Goal: Task Accomplishment & Management: Manage account settings

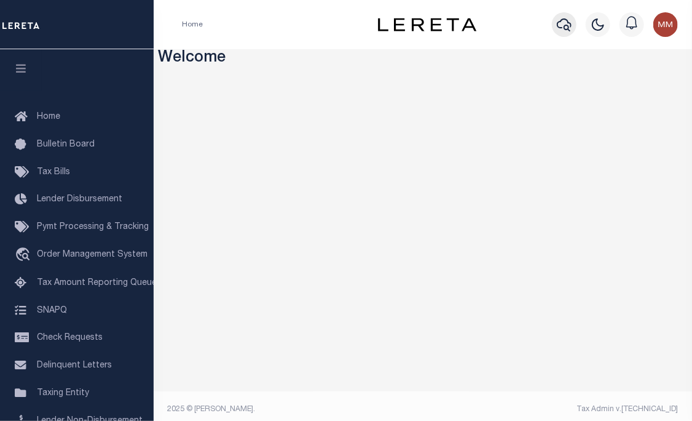
click at [561, 26] on icon "button" at bounding box center [564, 24] width 15 height 15
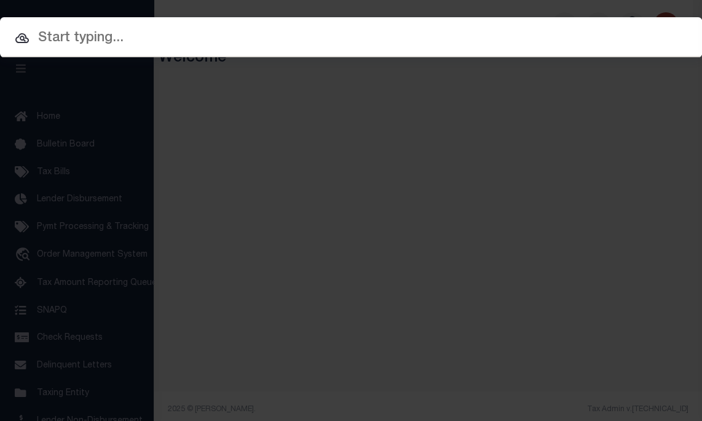
click at [513, 30] on input "text" at bounding box center [351, 39] width 702 height 22
paste input "1220103017"
type input "1220103017"
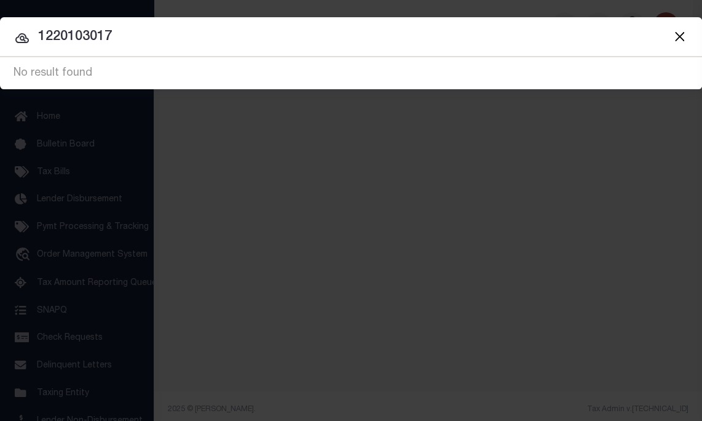
drag, startPoint x: 167, startPoint y: 42, endPoint x: -261, endPoint y: 20, distance: 428.5
click at [0, 20] on html "Home Profile" at bounding box center [351, 214] width 702 height 428
type input "12-20-103-017"
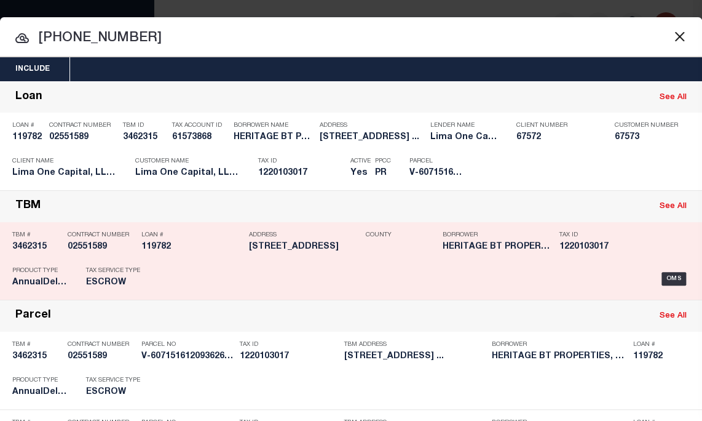
drag, startPoint x: 606, startPoint y: 170, endPoint x: 350, endPoint y: 204, distance: 258.7
click at [606, 170] on div "Payment History" at bounding box center [620, 169] width 76 height 14
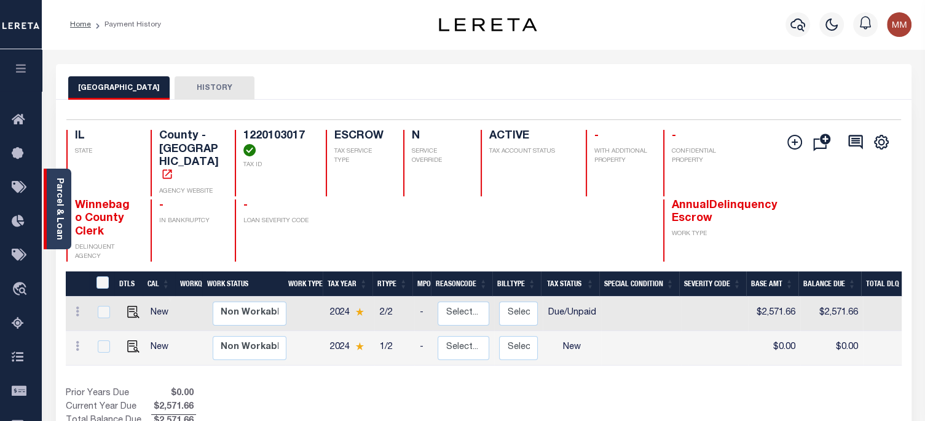
click at [50, 195] on div "Parcel & Loan" at bounding box center [58, 208] width 28 height 81
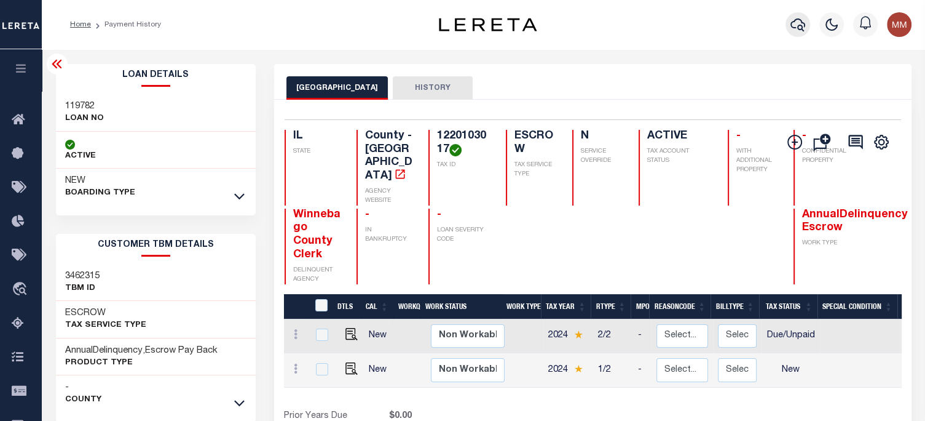
click at [692, 26] on icon "button" at bounding box center [798, 24] width 15 height 15
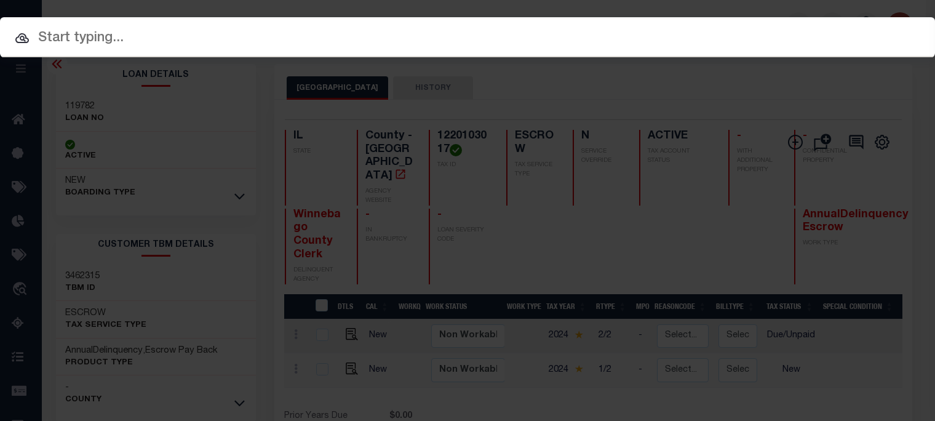
click at [620, 13] on div "Include Loans TBM Customers Borrowers Payments (Lender Non-Disb) Payments (Lend…" at bounding box center [467, 210] width 935 height 421
click at [620, 30] on input "text" at bounding box center [467, 39] width 935 height 22
paste input "800028004041000_"
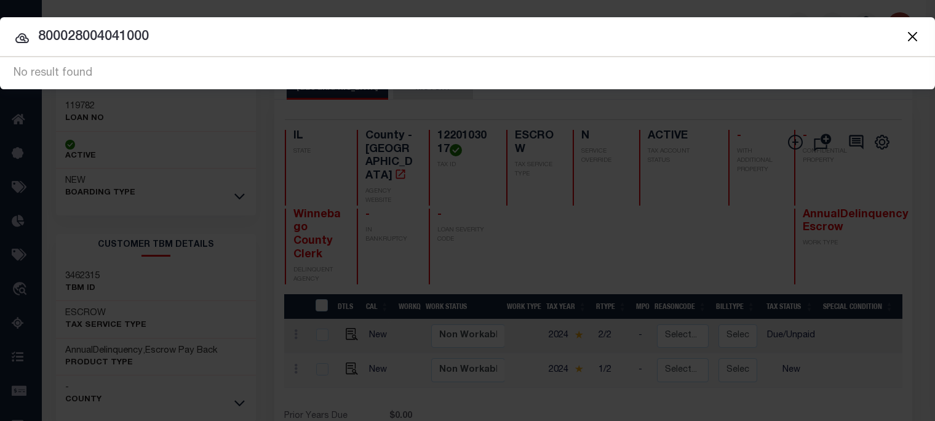
click at [384, 28] on input "800028004041000" at bounding box center [467, 37] width 935 height 22
type input "8"
paste input "800028-004-041-000"
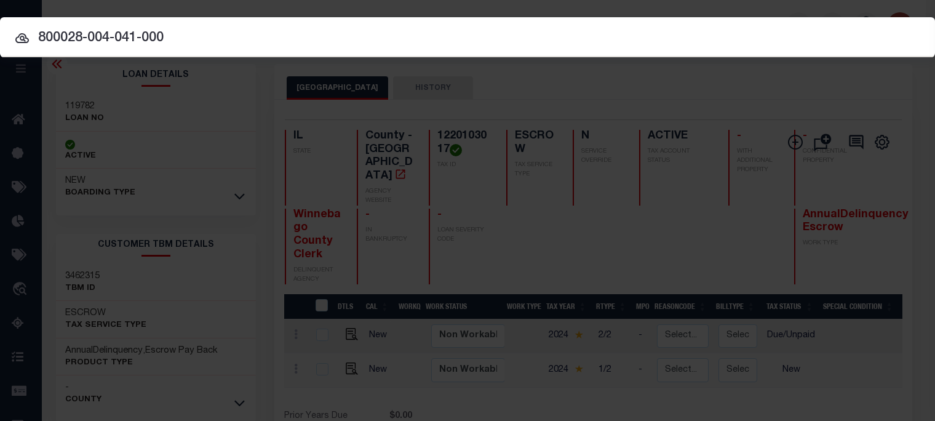
type input "800028-004-041-000"
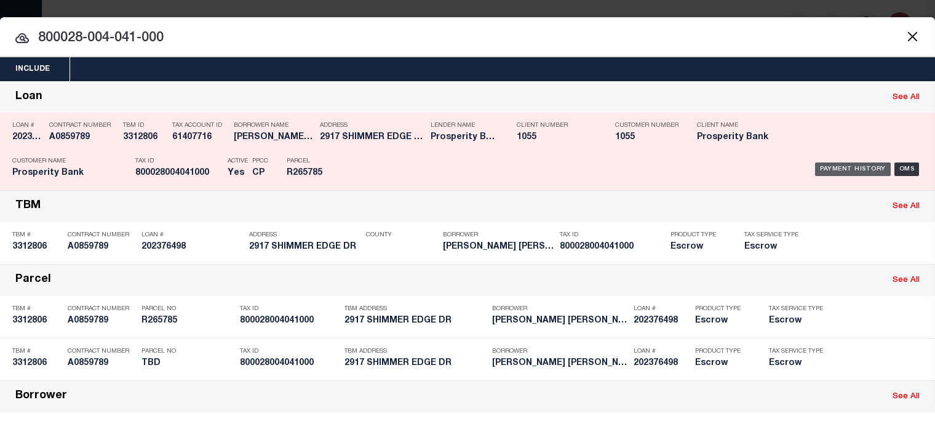
drag, startPoint x: 844, startPoint y: 168, endPoint x: 84, endPoint y: 6, distance: 776.7
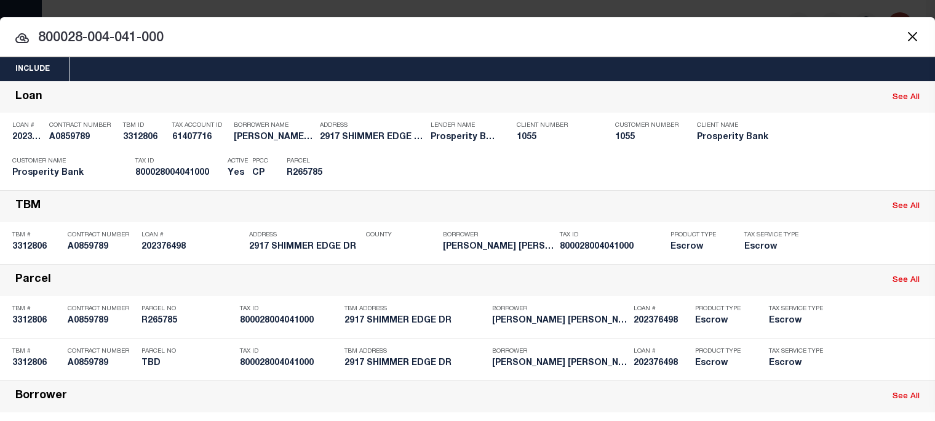
click at [692, 169] on div "Payment History" at bounding box center [853, 169] width 76 height 14
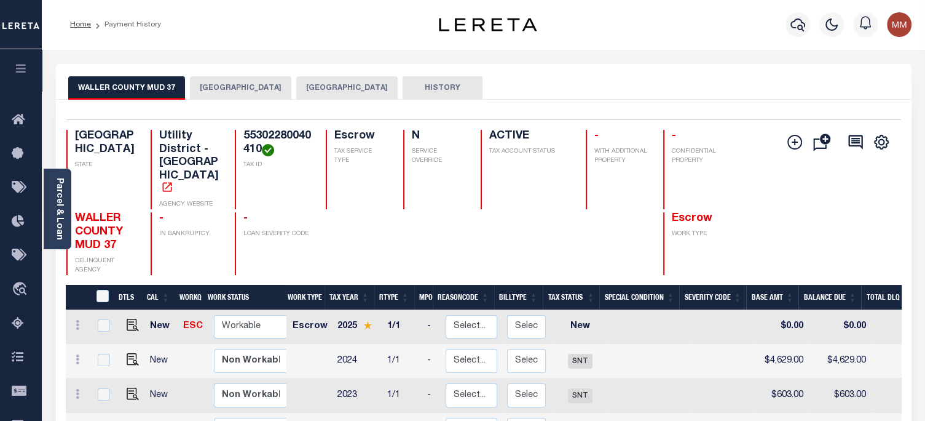
click at [311, 92] on button "[GEOGRAPHIC_DATA]" at bounding box center [346, 87] width 101 height 23
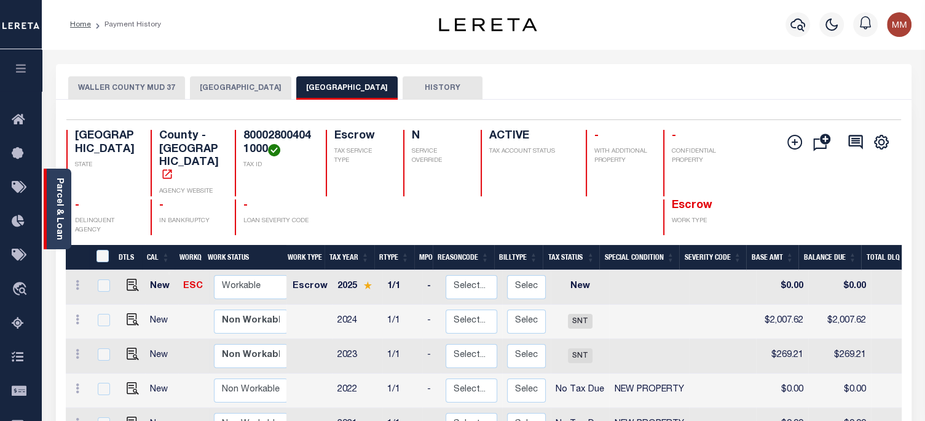
click at [62, 199] on link "Parcel & Loan" at bounding box center [59, 209] width 9 height 62
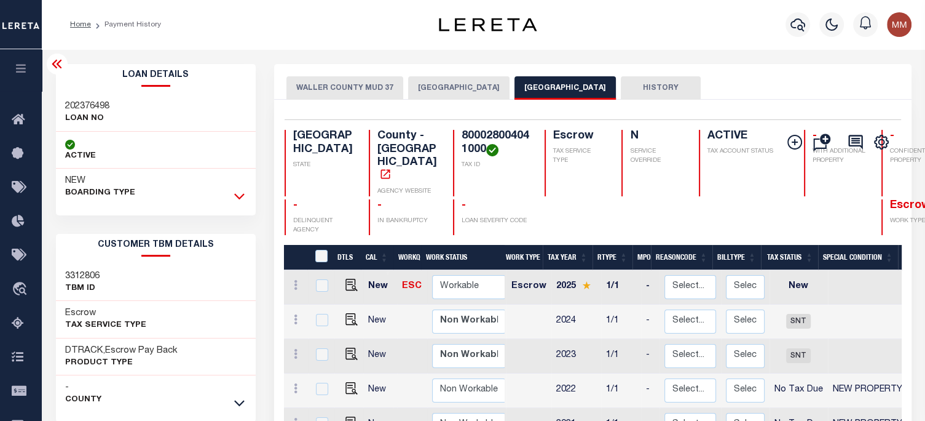
click at [237, 195] on icon at bounding box center [239, 195] width 10 height 13
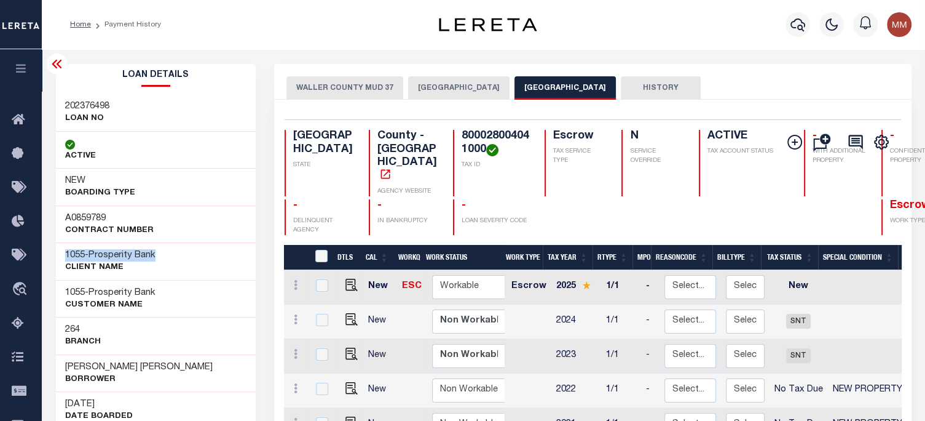
drag, startPoint x: 85, startPoint y: 254, endPoint x: 42, endPoint y: 210, distance: 61.3
click at [169, 253] on div "1055 - Prosperity Bank CLIENT Name" at bounding box center [156, 261] width 200 height 38
copy h3 "1055 - Prosperity Bank"
drag, startPoint x: 63, startPoint y: 102, endPoint x: 116, endPoint y: 121, distance: 56.2
click at [116, 121] on div "202376498 LOAN NO" at bounding box center [156, 113] width 200 height 38
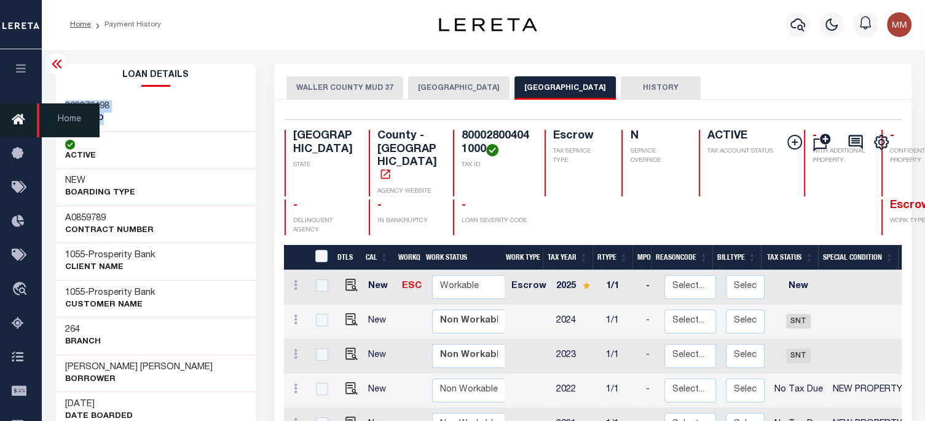
copy div "202376498 LOAN NO"
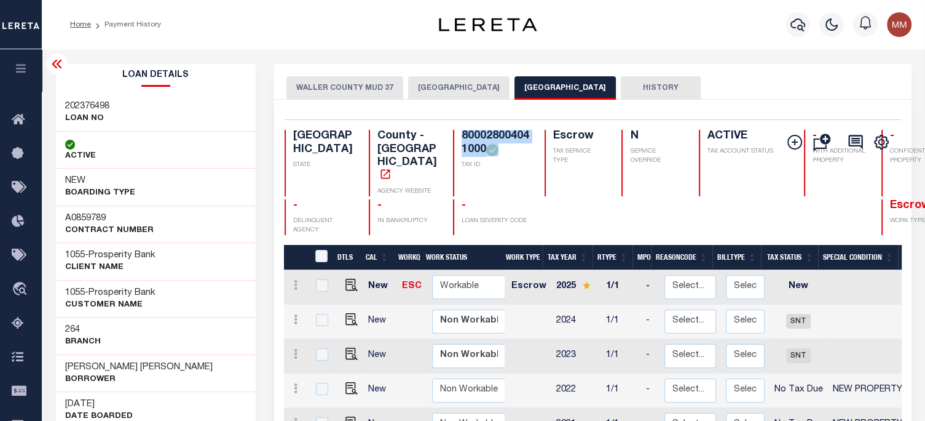
drag, startPoint x: 422, startPoint y: 132, endPoint x: 461, endPoint y: 178, distance: 59.8
click at [461, 189] on div "TX STATE County - TX AGENCY WEBSITE 800028004041000 TAX ID Escrow TAX SERVICE T…" at bounding box center [632, 182] width 695 height 105
click at [435, 128] on div "Selected 5 Results 1 Items per page 25 50 100 TX STATE County - TX AGENCY WEBSI…" at bounding box center [593, 177] width 636 height 116
drag, startPoint x: 422, startPoint y: 127, endPoint x: 451, endPoint y: 180, distance: 60.8
click at [451, 180] on div "Selected 5 Results 1 Items per page 25 50 100 TX STATE County - TX AGENCY WEBSI…" at bounding box center [593, 177] width 636 height 116
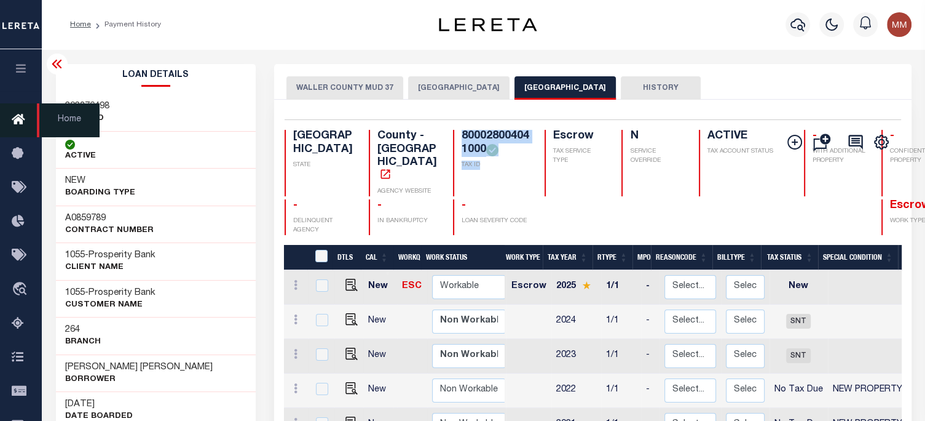
copy div "800028004041000 TAX ID"
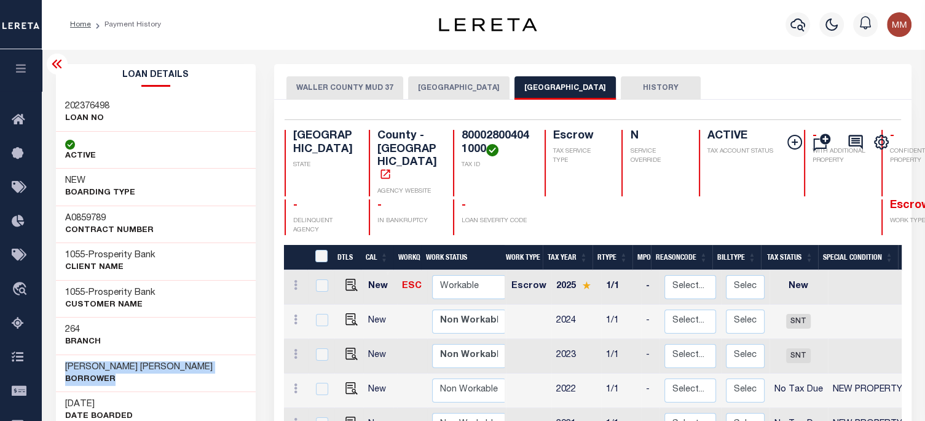
drag, startPoint x: 64, startPoint y: 359, endPoint x: 45, endPoint y: 283, distance: 78.6
click at [205, 381] on div "RAUL E ROBLES ALVARADO Borrower" at bounding box center [156, 373] width 200 height 38
copy div "RAUL E ROBLES ALVARADO Borrower"
click at [219, 100] on div "202376498 LOAN NO" at bounding box center [156, 113] width 200 height 38
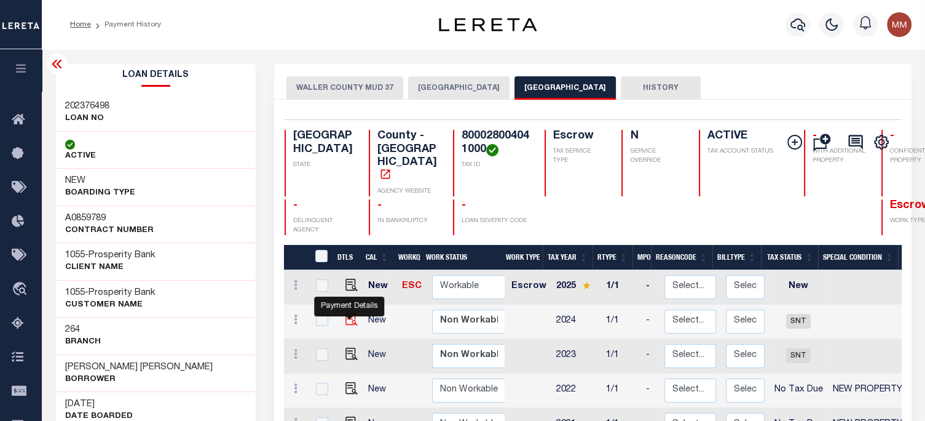
click at [349, 313] on img "" at bounding box center [352, 319] width 12 height 12
checkbox input "true"
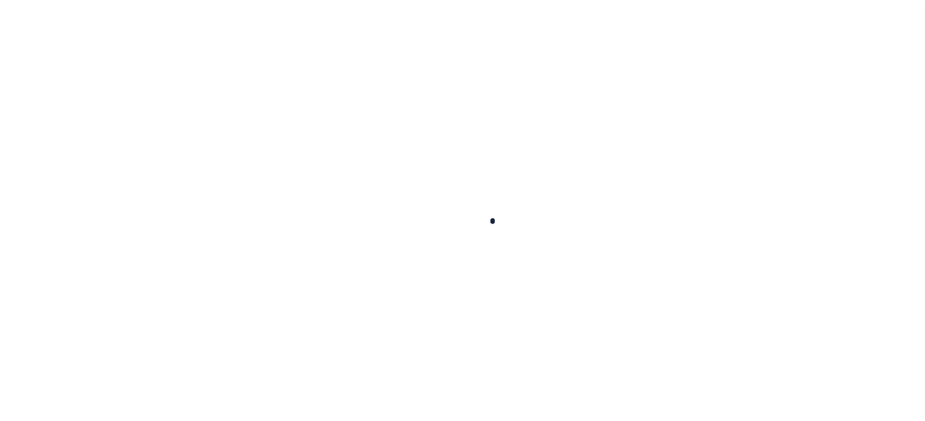
checkbox input "false"
type input "[DATE]"
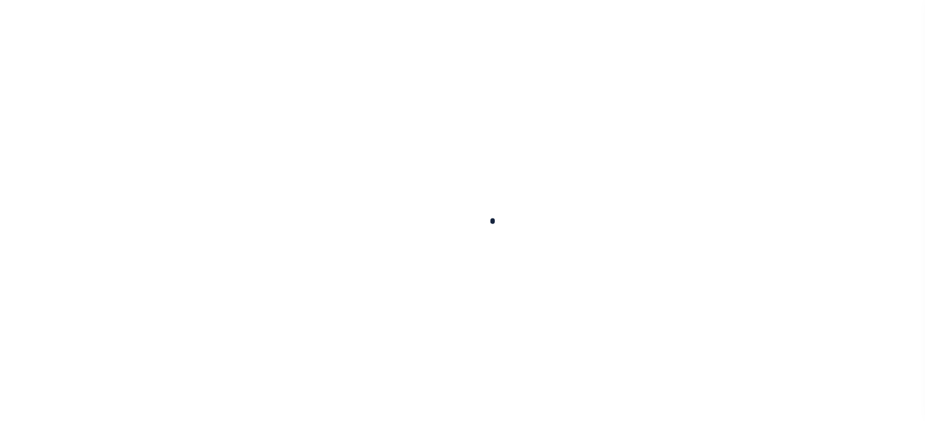
type input "$2,007.62"
type input "$0"
type input "$2,007.62"
select select "SNT"
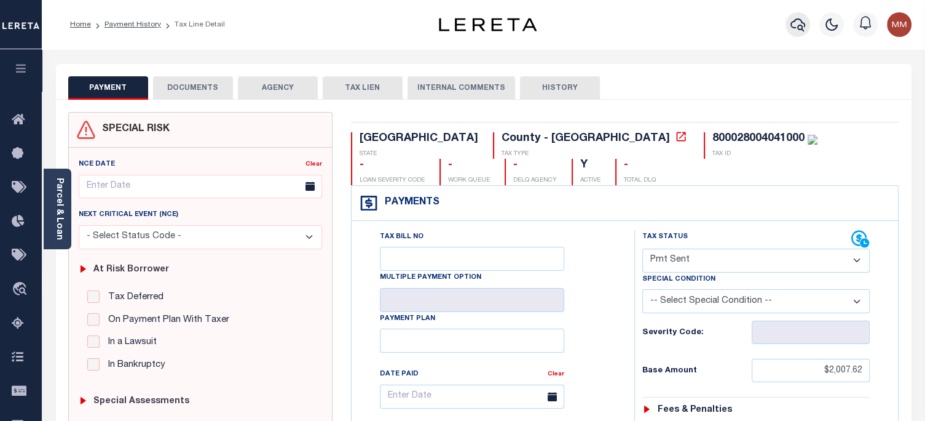
click at [802, 25] on icon "button" at bounding box center [798, 24] width 15 height 15
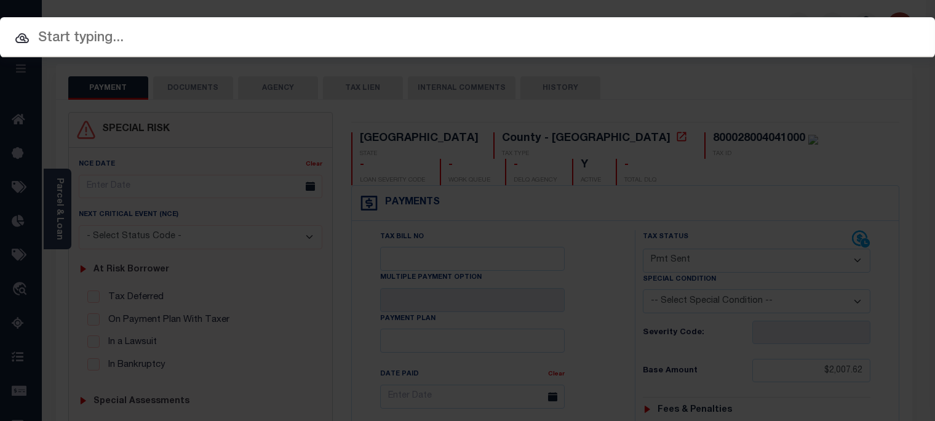
click at [530, 33] on input "text" at bounding box center [467, 39] width 935 height 22
paste input "755100-004-002-000"
type input "755100-004-002-000"
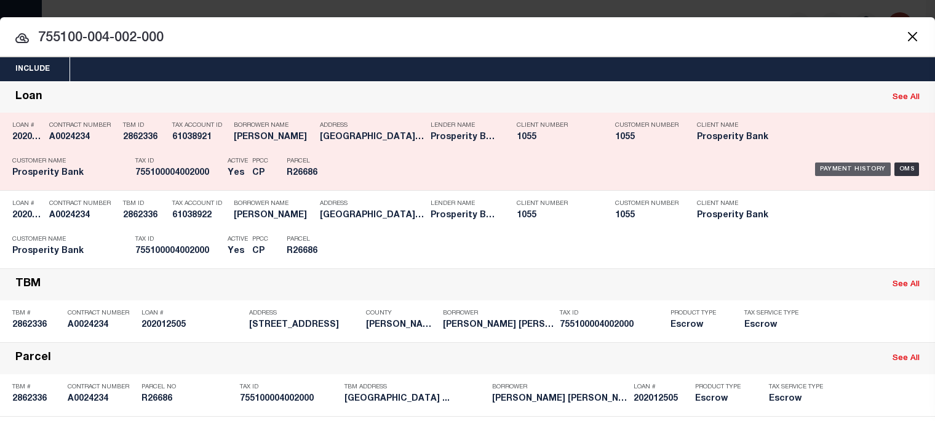
click at [849, 168] on div "Payment History" at bounding box center [853, 169] width 76 height 14
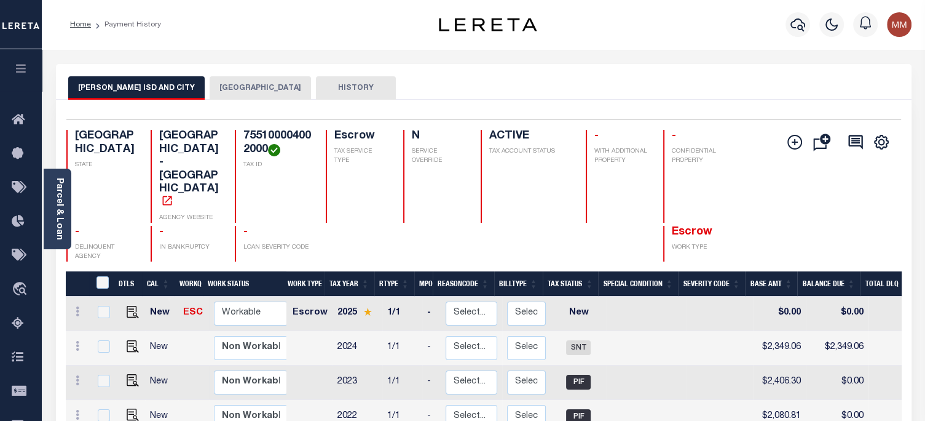
click at [216, 90] on button "[GEOGRAPHIC_DATA]" at bounding box center [260, 87] width 101 height 23
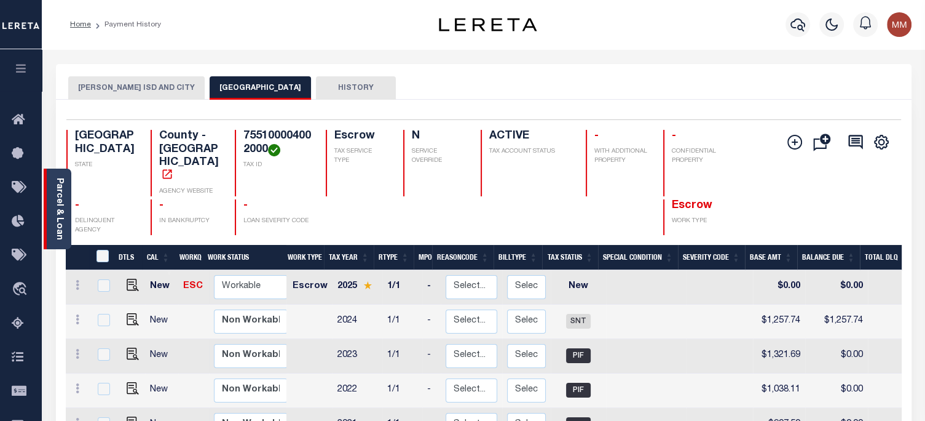
click at [62, 201] on link "Parcel & Loan" at bounding box center [59, 209] width 9 height 62
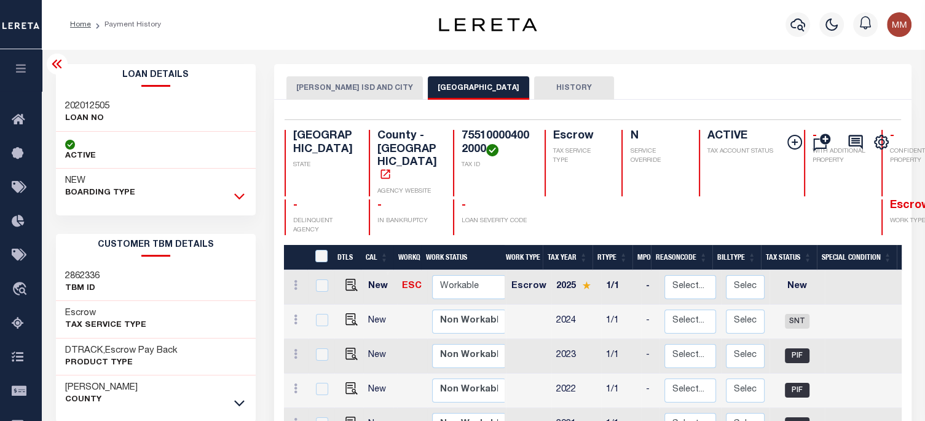
click at [234, 192] on icon at bounding box center [239, 195] width 10 height 13
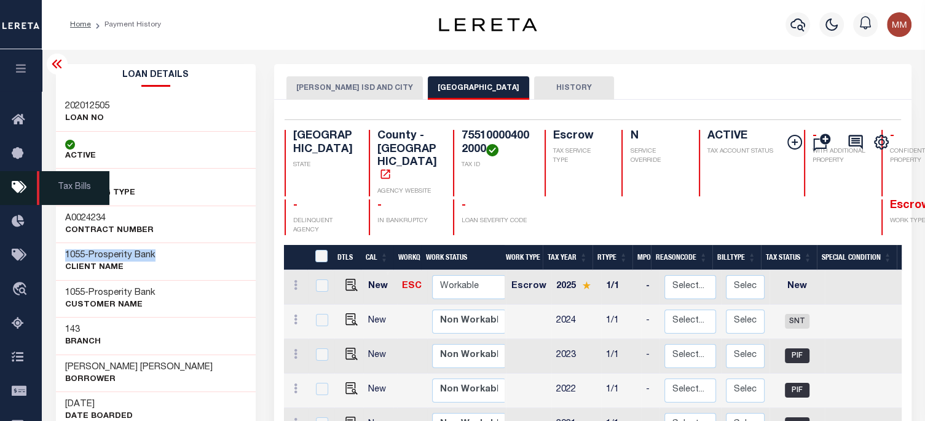
drag, startPoint x: 64, startPoint y: 247, endPoint x: 12, endPoint y: 184, distance: 81.2
click at [183, 261] on div "1055 - Prosperity Bank CLIENT Name" at bounding box center [156, 261] width 200 height 38
copy div "1055 - Prosperity Bank CLIENT Name"
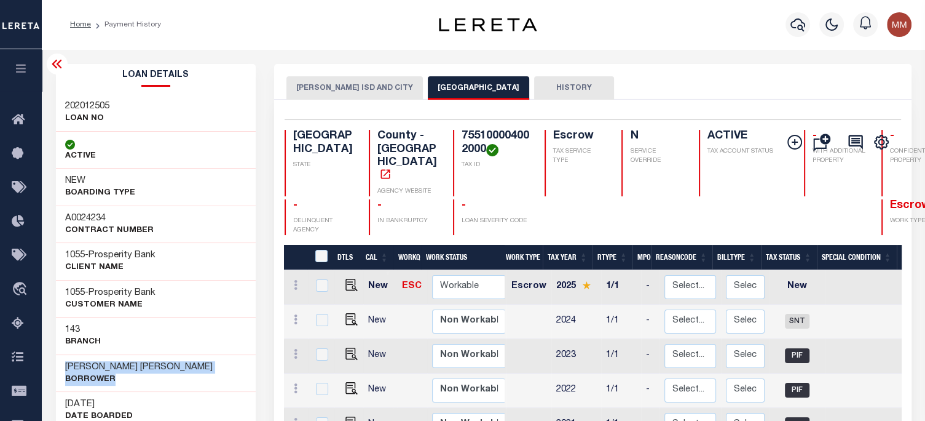
drag, startPoint x: 64, startPoint y: 363, endPoint x: 215, endPoint y: 357, distance: 151.4
click at [222, 363] on div "SANDRA MARGARET FOSTER Borrower" at bounding box center [156, 373] width 200 height 38
copy div "SANDRA MARGARET FOSTER Borrower"
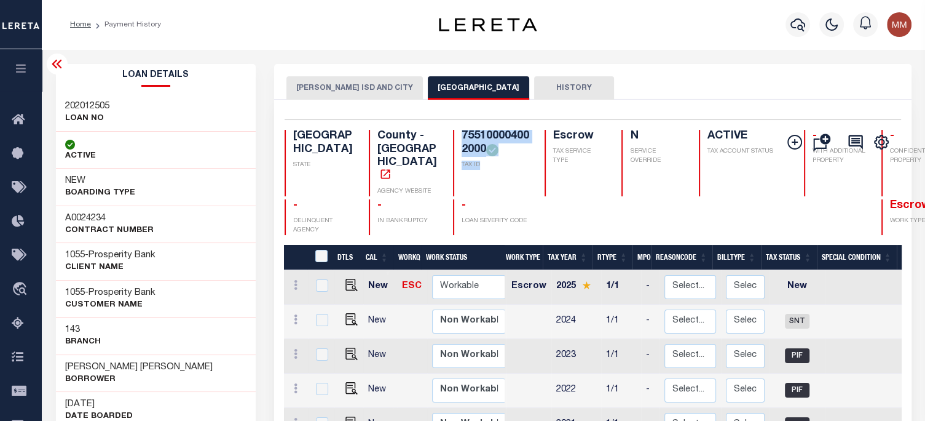
drag, startPoint x: 420, startPoint y: 135, endPoint x: 453, endPoint y: 175, distance: 51.6
click at [453, 175] on div "755100004002000 TAX ID" at bounding box center [491, 163] width 76 height 66
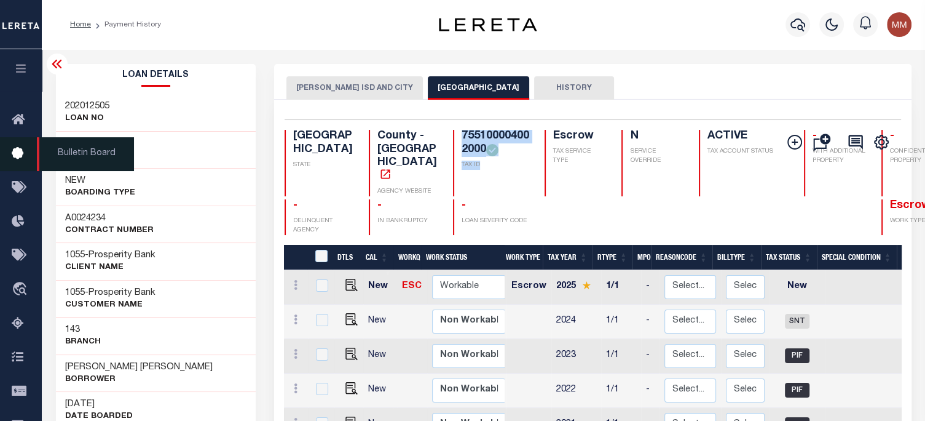
copy div "755100004002000 TAX ID"
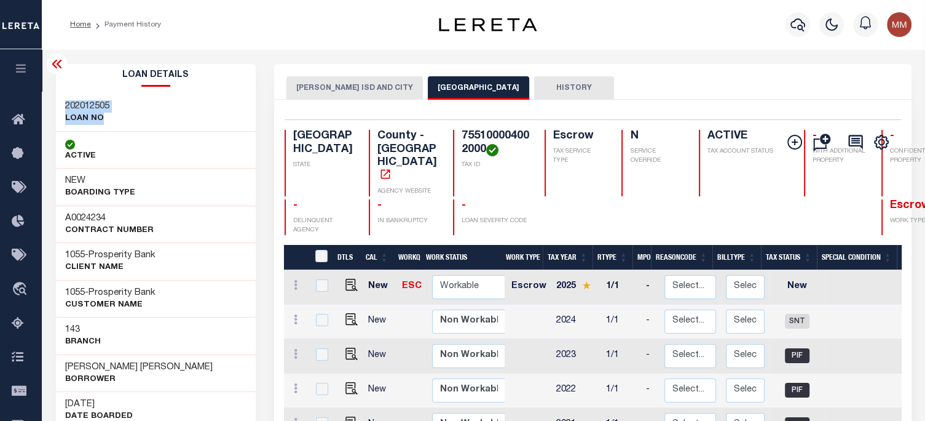
drag, startPoint x: 61, startPoint y: 103, endPoint x: 121, endPoint y: 119, distance: 61.0
click at [121, 119] on div "202012505 LOAN NO" at bounding box center [156, 113] width 200 height 38
copy div "202012505 LOAN NO"
click at [349, 313] on img "" at bounding box center [352, 319] width 12 height 12
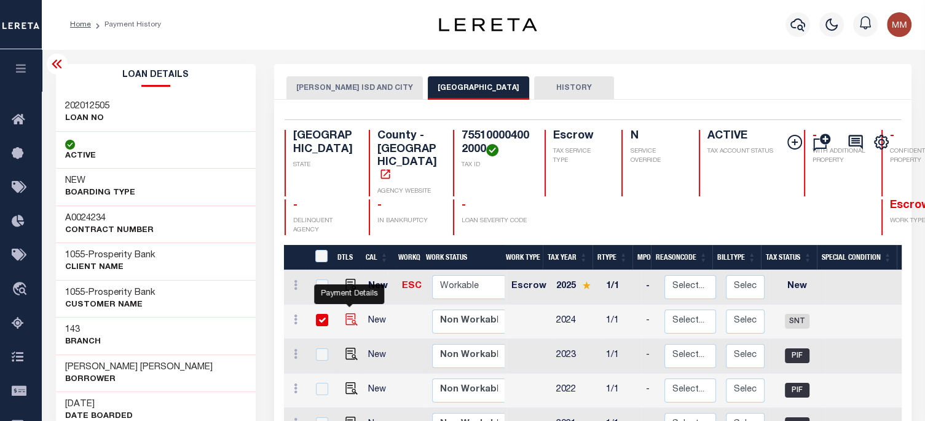
checkbox input "true"
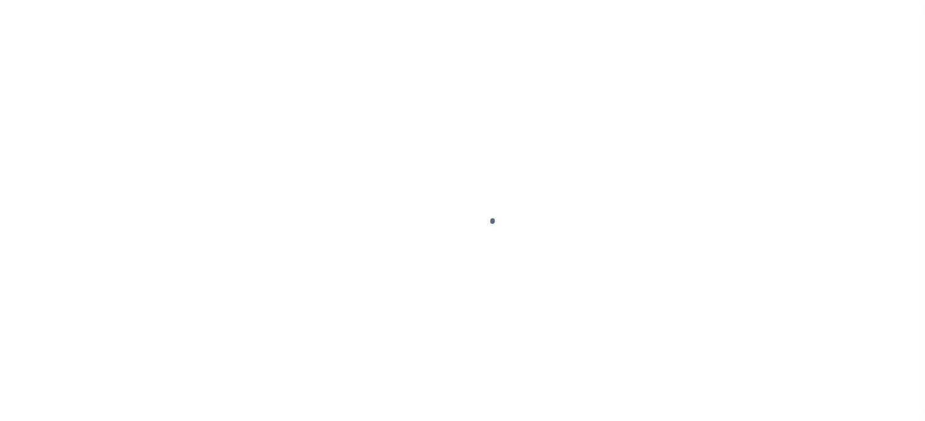
select select "SNT"
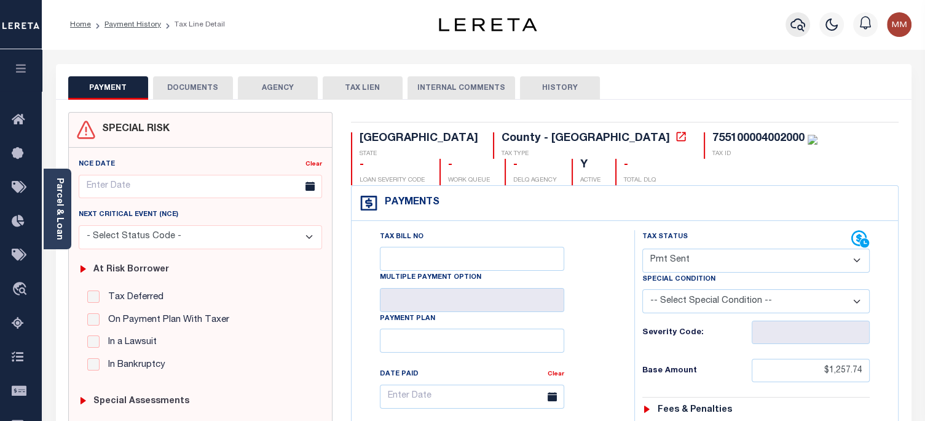
click at [794, 26] on icon "button" at bounding box center [798, 24] width 15 height 15
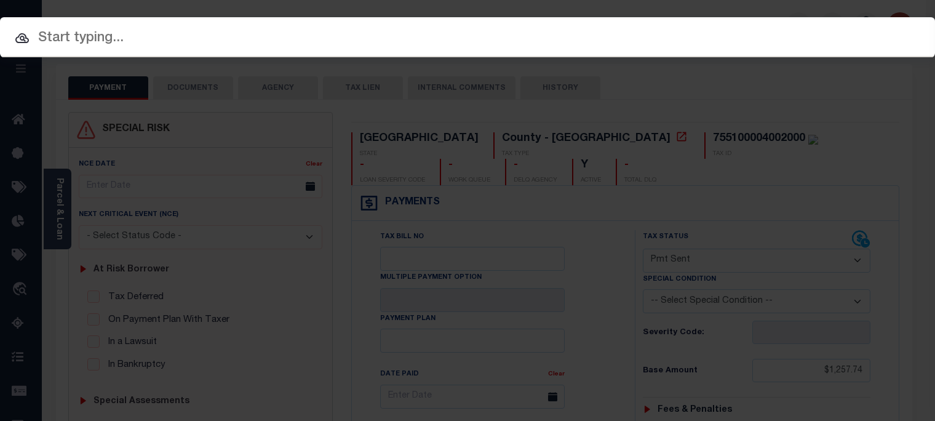
drag, startPoint x: 369, startPoint y: 39, endPoint x: 386, endPoint y: 30, distance: 19.2
click at [378, 35] on input "text" at bounding box center [467, 39] width 935 height 22
paste input "K -11-33-313-480_"
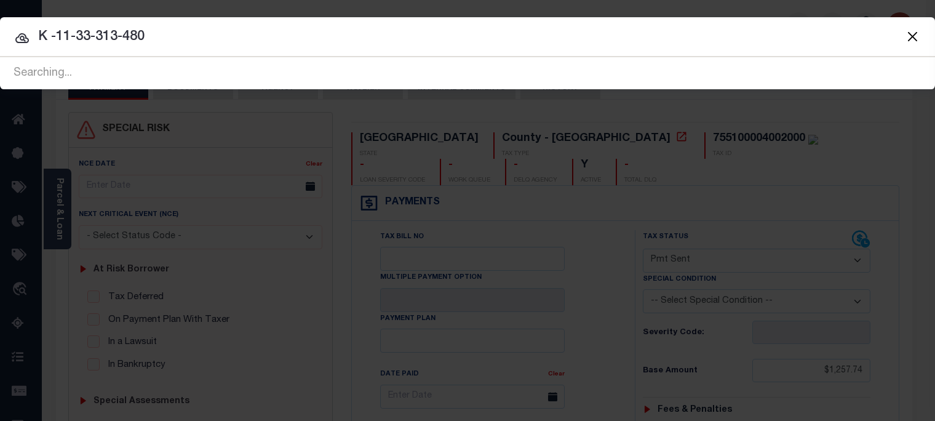
type input "K -11-33-313-480"
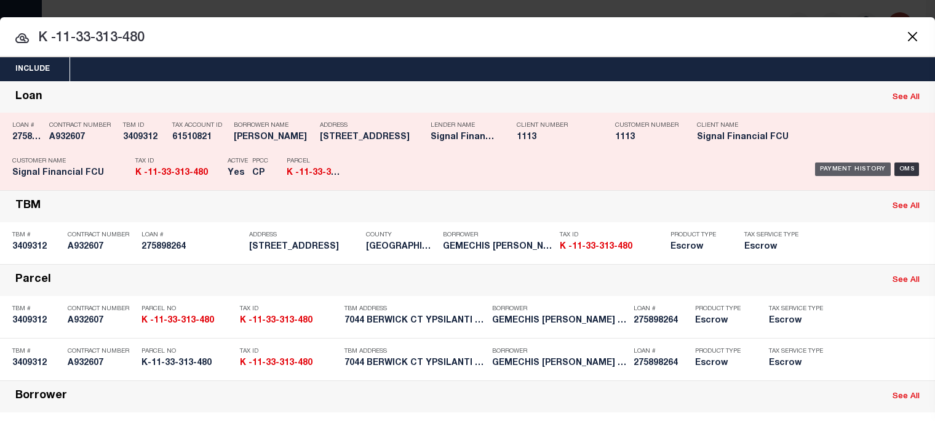
click at [833, 165] on div "Payment History" at bounding box center [853, 169] width 76 height 14
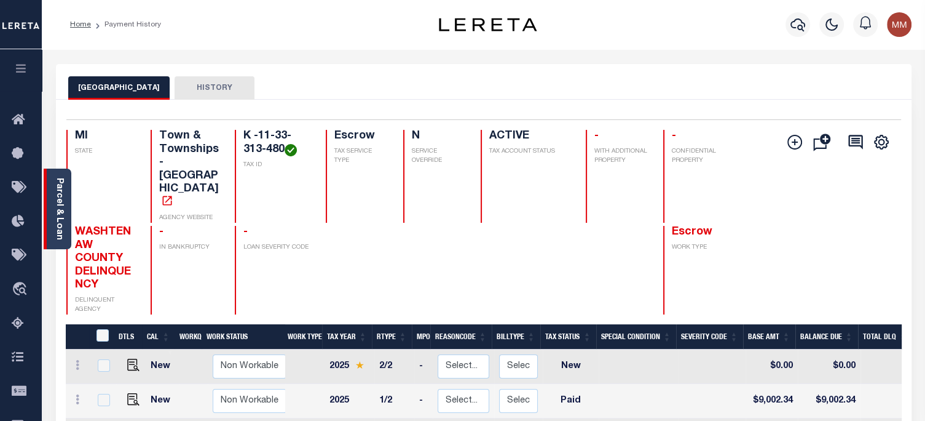
click at [55, 212] on link "Parcel & Loan" at bounding box center [59, 209] width 9 height 62
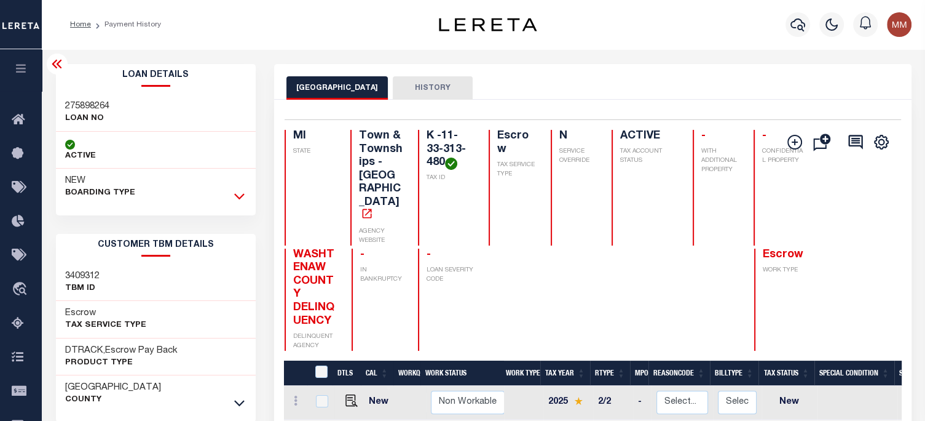
click at [236, 193] on icon at bounding box center [239, 195] width 10 height 13
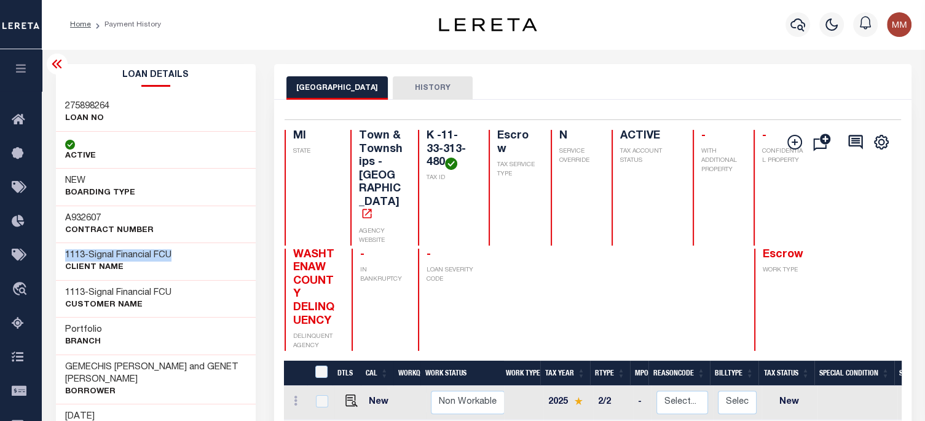
drag, startPoint x: 63, startPoint y: 255, endPoint x: 204, endPoint y: 254, distance: 140.2
click at [204, 254] on div "1113 - Signal Financial FCU CLIENT Name" at bounding box center [156, 261] width 200 height 38
drag, startPoint x: 64, startPoint y: 105, endPoint x: 164, endPoint y: 126, distance: 101.8
click at [134, 117] on div "275898264 LOAN NO" at bounding box center [156, 113] width 200 height 38
copy div "275898264 LOAN NO"
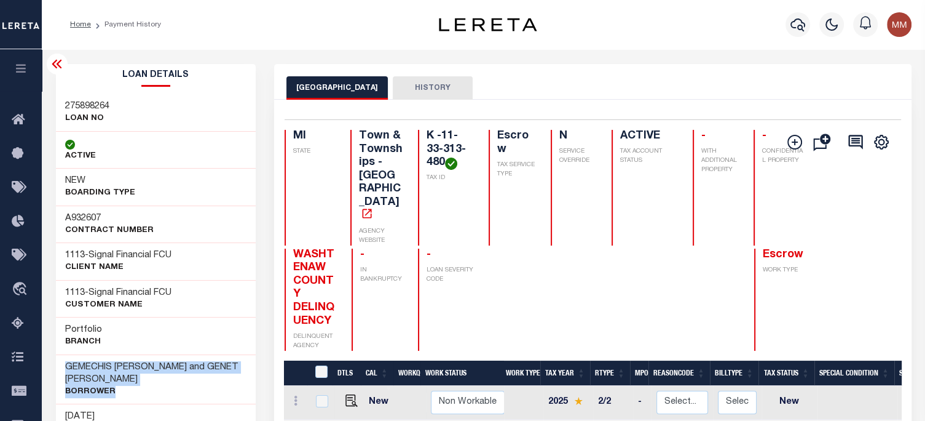
drag, startPoint x: 64, startPoint y: 364, endPoint x: 146, endPoint y: 364, distance: 81.8
click at [202, 393] on div "GEMECHIS A. ALAMI SR and GENET T. ESHETE Borrower" at bounding box center [156, 379] width 200 height 50
copy div "GEMECHIS A. ALAMI SR and GENET T. ESHETE Borrower"
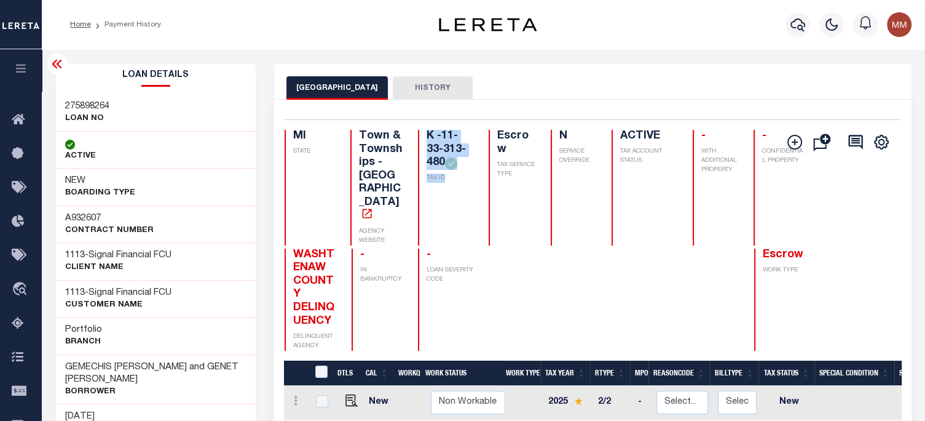
drag, startPoint x: 422, startPoint y: 132, endPoint x: 460, endPoint y: 181, distance: 61.9
click at [460, 181] on div "K -11-33-313-480 TAX ID" at bounding box center [446, 188] width 57 height 116
copy div "K -11-33-313-480 TAX ID"
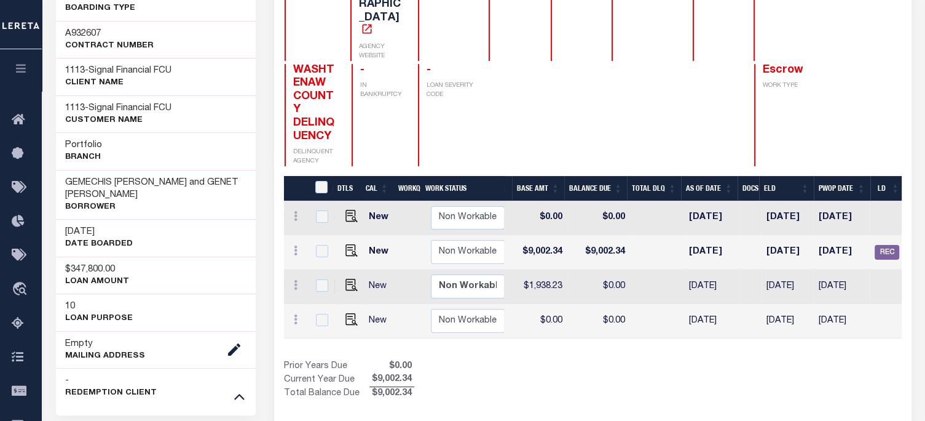
scroll to position [0, 449]
drag, startPoint x: 347, startPoint y: 205, endPoint x: 363, endPoint y: 222, distance: 23.1
click at [347, 244] on img "" at bounding box center [352, 250] width 12 height 12
checkbox input "true"
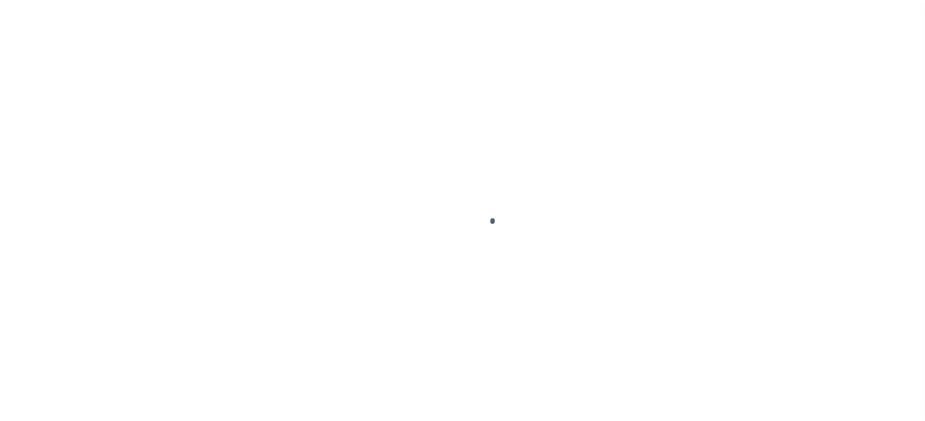
select select "PYD"
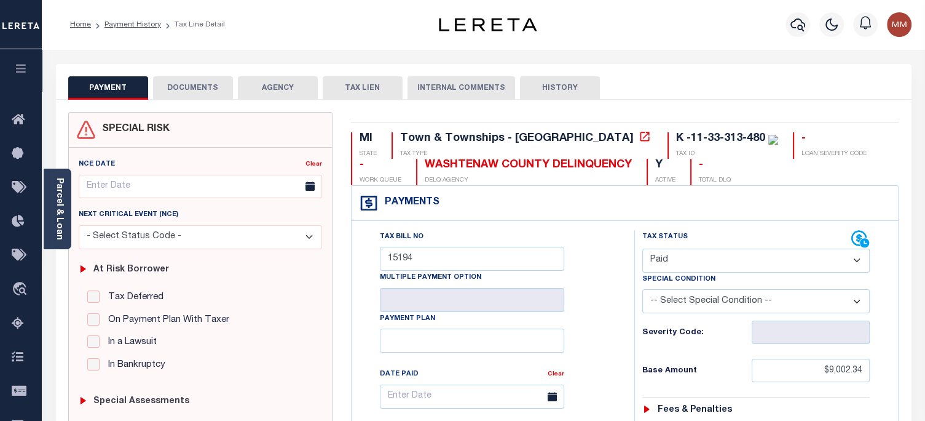
click at [806, 13] on div at bounding box center [798, 24] width 34 height 43
click at [798, 25] on icon "button" at bounding box center [798, 24] width 15 height 15
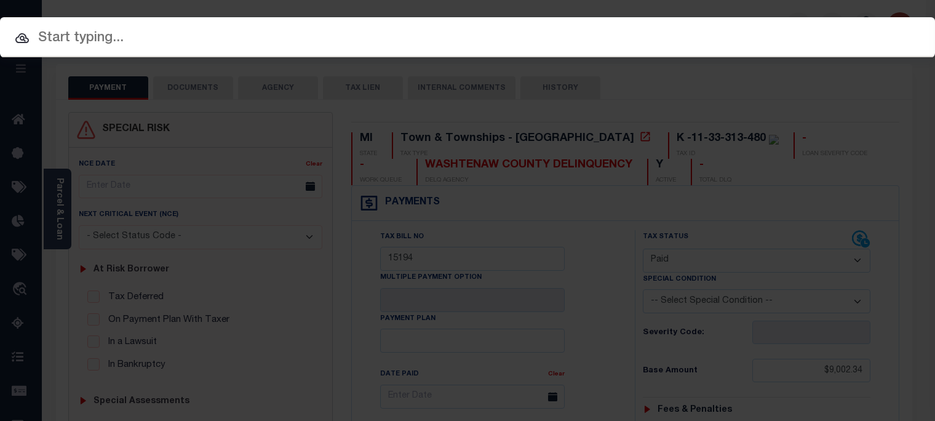
drag, startPoint x: 311, startPoint y: 38, endPoint x: 350, endPoint y: 2, distance: 53.1
click at [312, 33] on input "text" at bounding box center [467, 39] width 935 height 22
paste input "1532176011018"
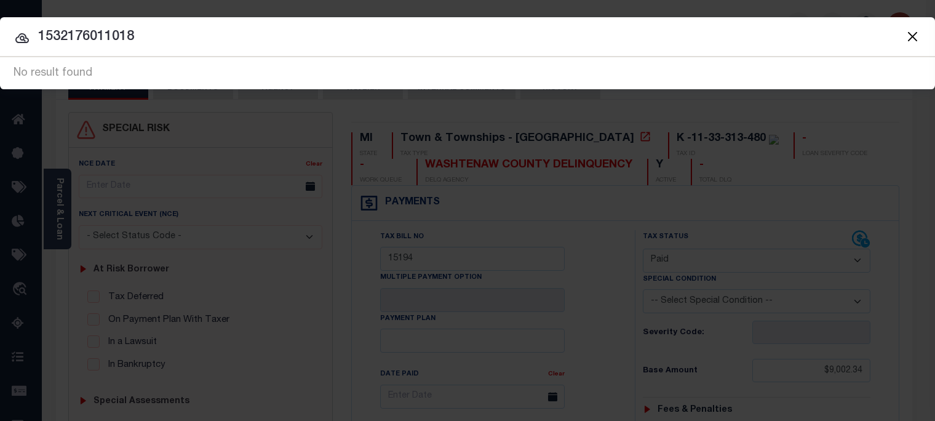
click at [154, 34] on input "1532176011018" at bounding box center [467, 37] width 935 height 22
drag, startPoint x: 184, startPoint y: 38, endPoint x: 186, endPoint y: 28, distance: 9.9
click at [184, 33] on input "1532176011018" at bounding box center [467, 37] width 935 height 22
type input "1"
paste input "15-32-176-011-018"
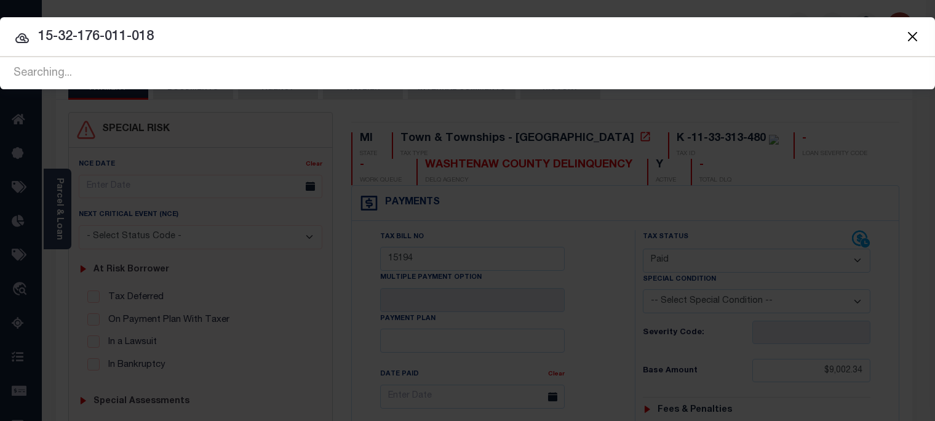
type input "15-32-176-011-018"
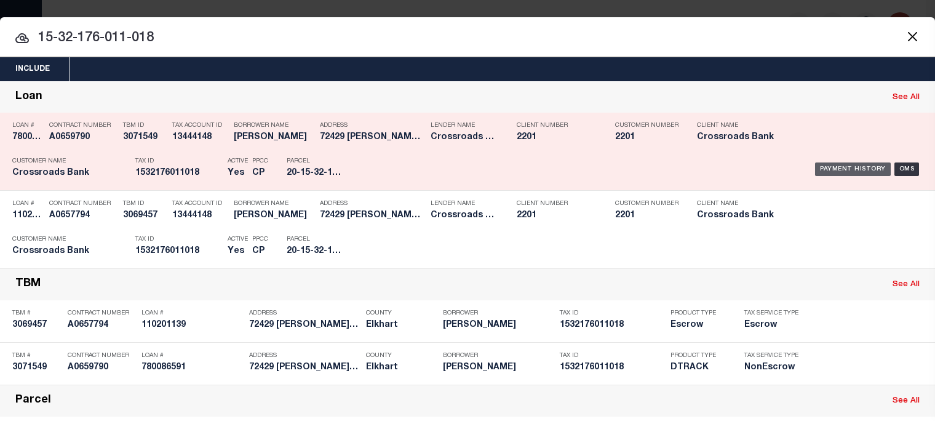
click at [861, 165] on div "Payment History" at bounding box center [853, 169] width 76 height 14
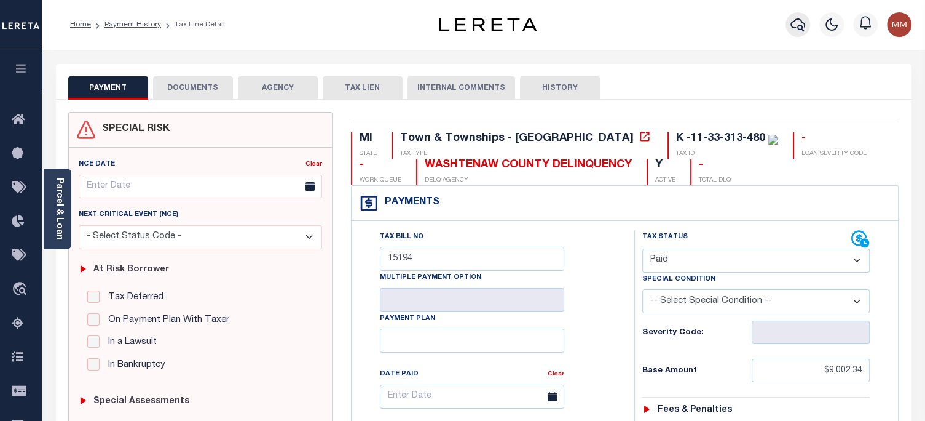
click at [797, 26] on icon "button" at bounding box center [798, 24] width 15 height 15
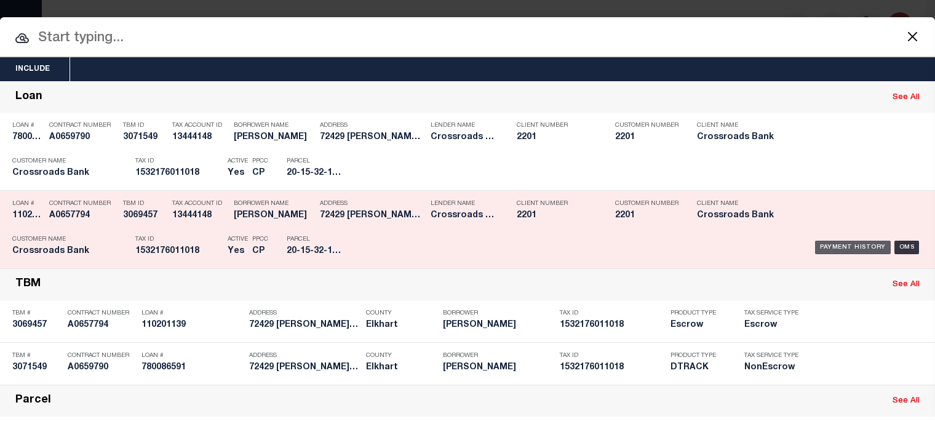
click at [853, 240] on div "Payment History" at bounding box center [853, 247] width 76 height 14
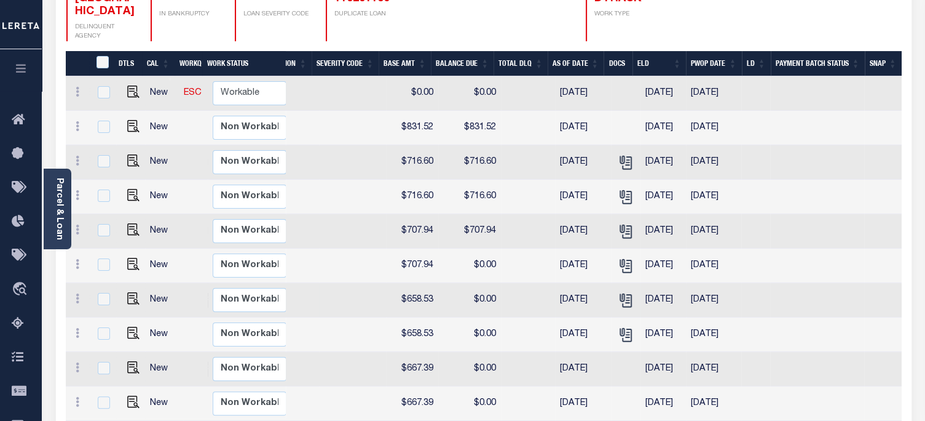
scroll to position [61, 0]
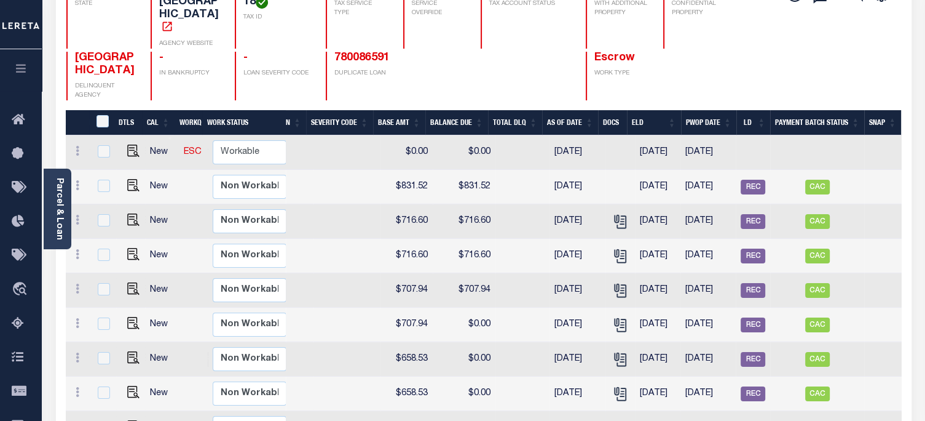
scroll to position [91, 0]
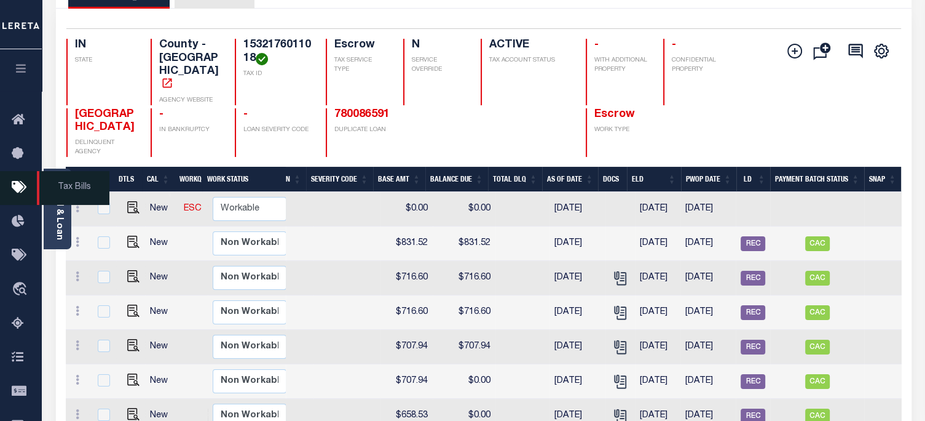
click at [57, 187] on span "Tax Bills" at bounding box center [73, 188] width 73 height 34
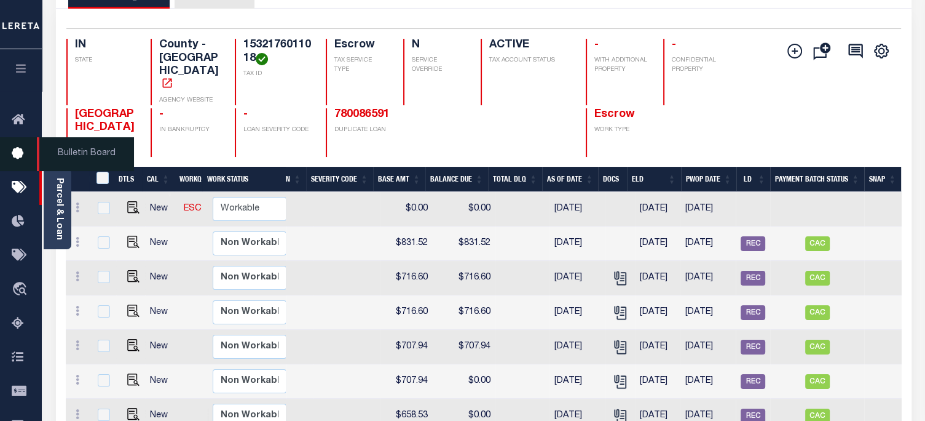
scroll to position [0, 369]
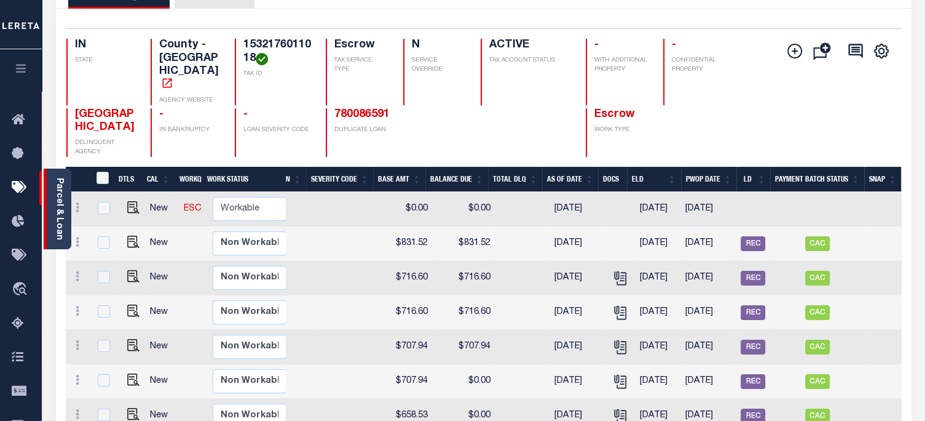
click at [63, 203] on link "Parcel & Loan" at bounding box center [59, 209] width 9 height 62
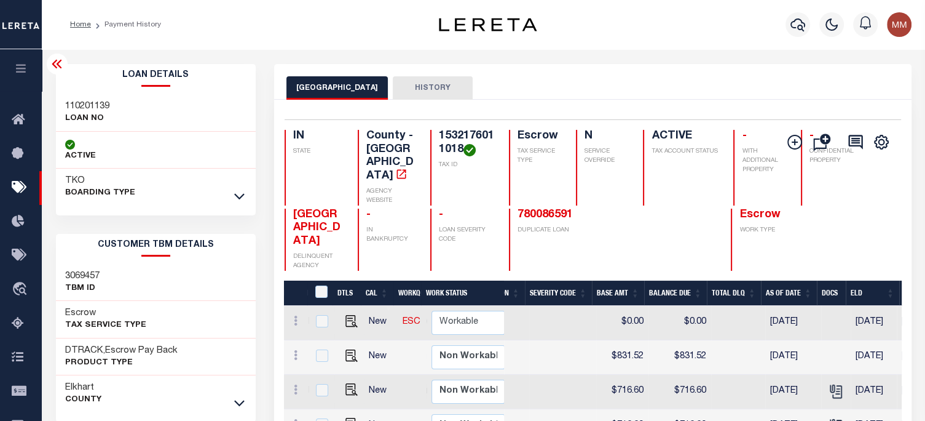
drag, startPoint x: 240, startPoint y: 192, endPoint x: 234, endPoint y: 188, distance: 7.9
click at [239, 191] on icon at bounding box center [239, 195] width 10 height 13
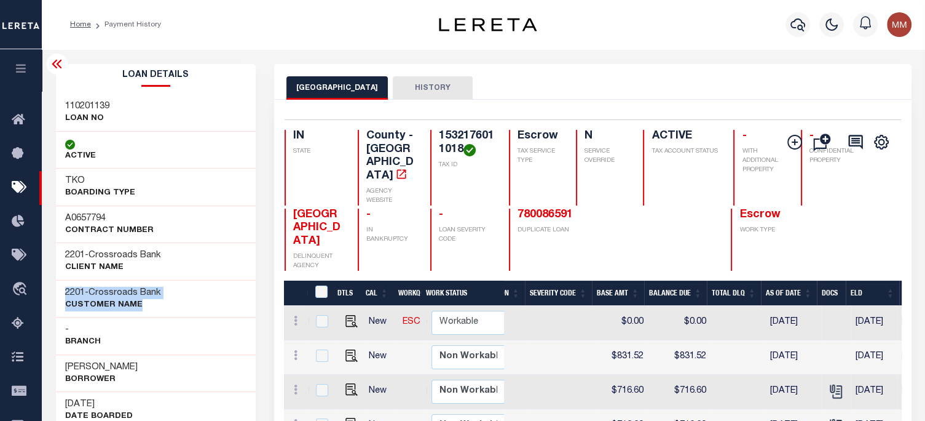
drag, startPoint x: 65, startPoint y: 288, endPoint x: 159, endPoint y: 294, distance: 94.3
click at [161, 298] on h3 "2201 - Crossroads Bank" at bounding box center [113, 293] width 96 height 12
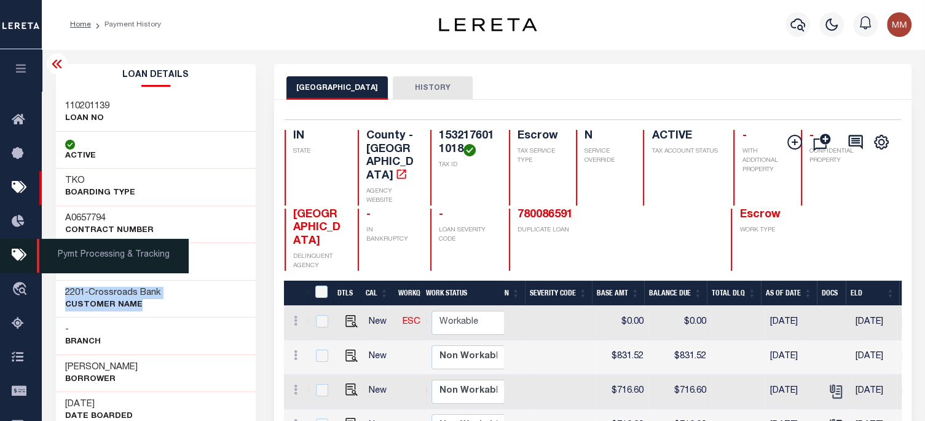
copy div "2201 - Crossroads Bank CUSTOMER Name"
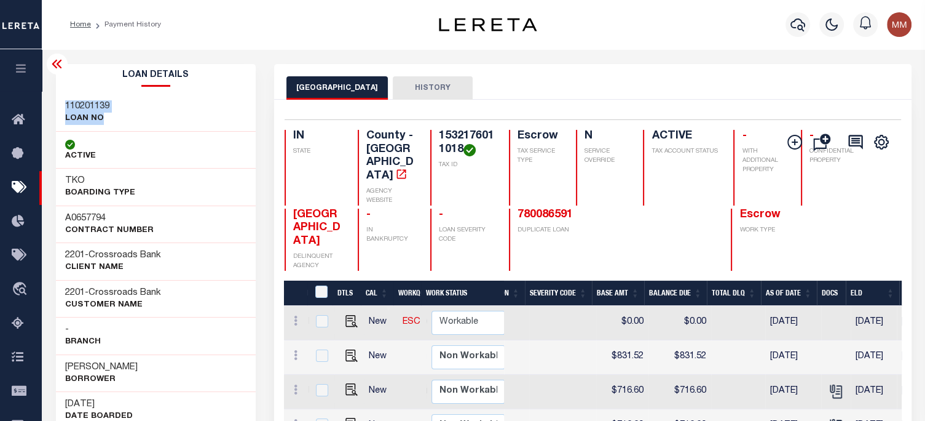
drag, startPoint x: 70, startPoint y: 105, endPoint x: 147, endPoint y: 122, distance: 78.9
click at [147, 122] on div "110201139 LOAN NO" at bounding box center [156, 113] width 200 height 38
copy div "110201139 LOAN NO"
drag, startPoint x: 63, startPoint y: 355, endPoint x: 7, endPoint y: 282, distance: 91.7
click at [157, 378] on div "Joshua J Runyan Borrower" at bounding box center [156, 373] width 200 height 38
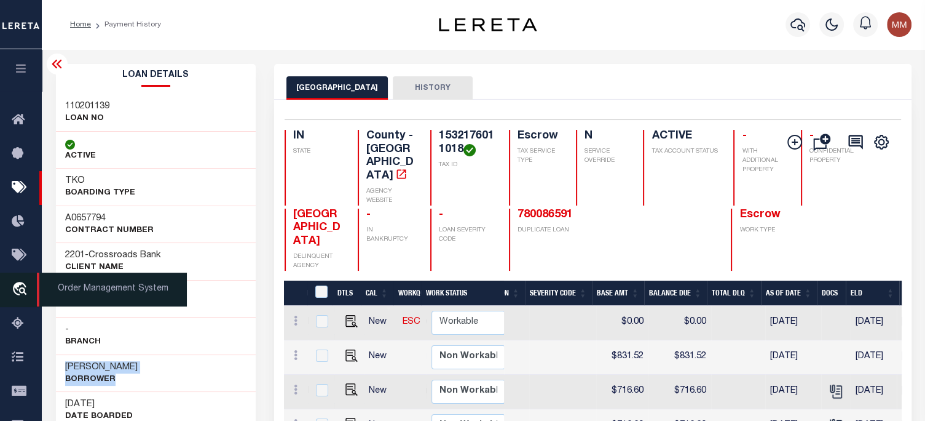
copy div "Joshua J Runyan Borrower"
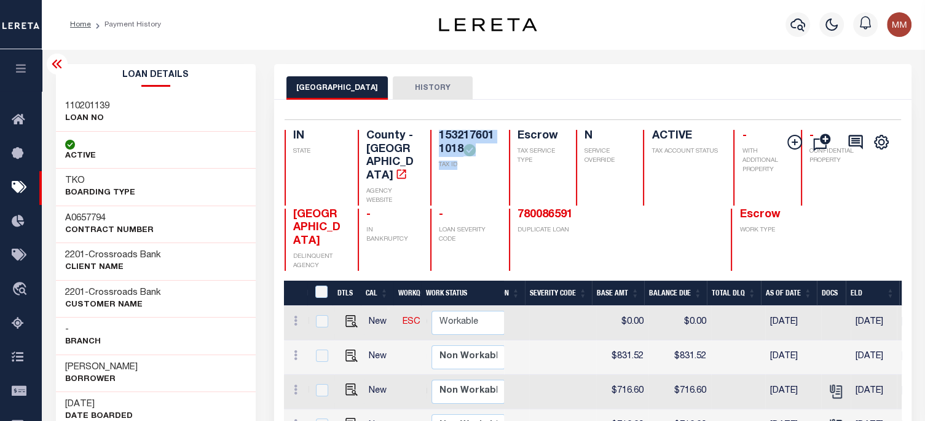
drag, startPoint x: 424, startPoint y: 134, endPoint x: 434, endPoint y: 173, distance: 40.7
click at [449, 176] on div "1532176011018 TAX ID" at bounding box center [462, 168] width 64 height 76
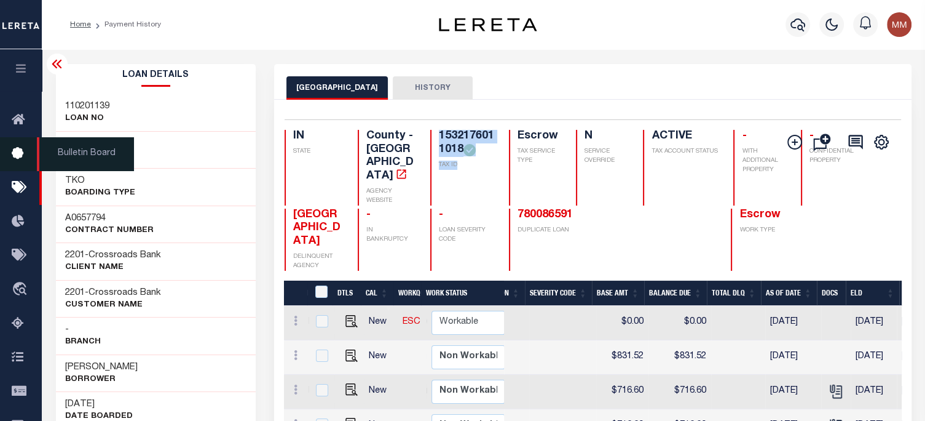
copy div "1532176011018 TAX ID"
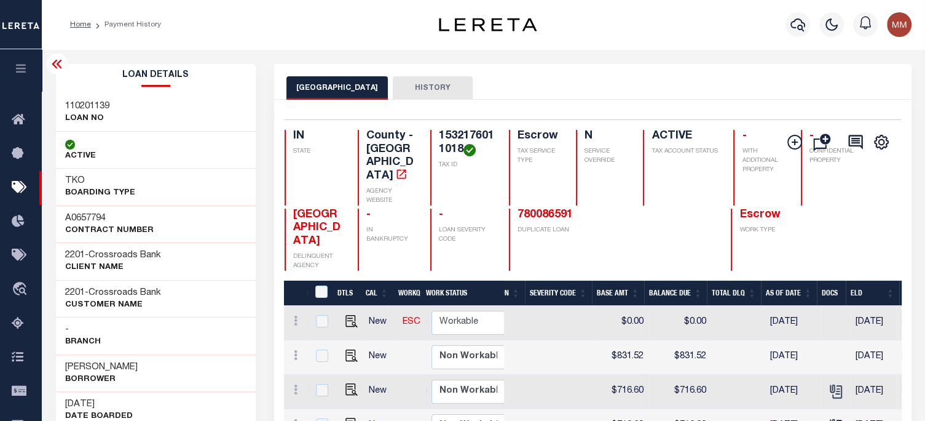
scroll to position [246, 0]
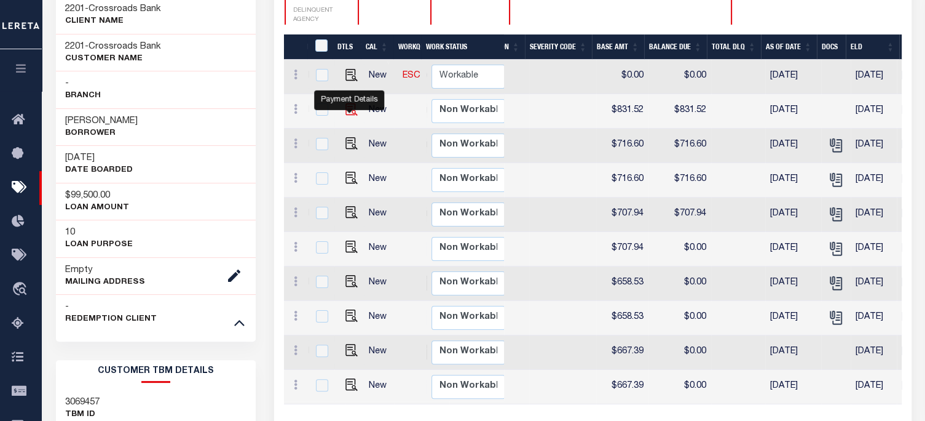
click at [349, 106] on img "" at bounding box center [352, 109] width 12 height 12
checkbox input "true"
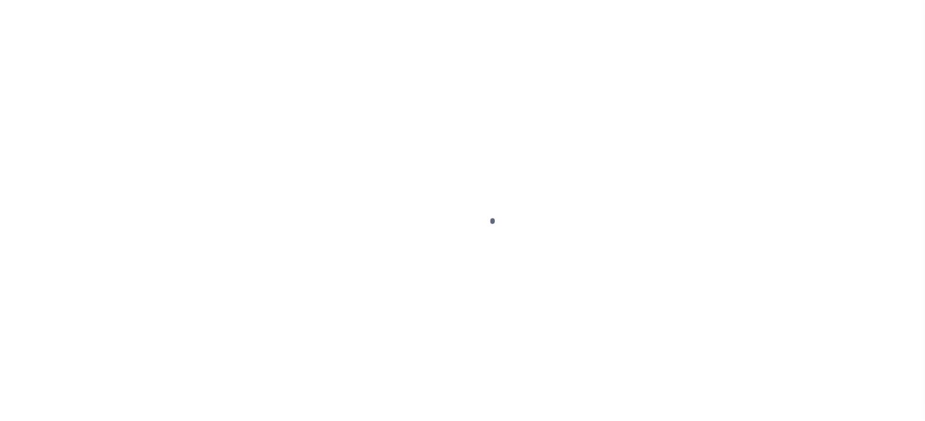
select select "SNT"
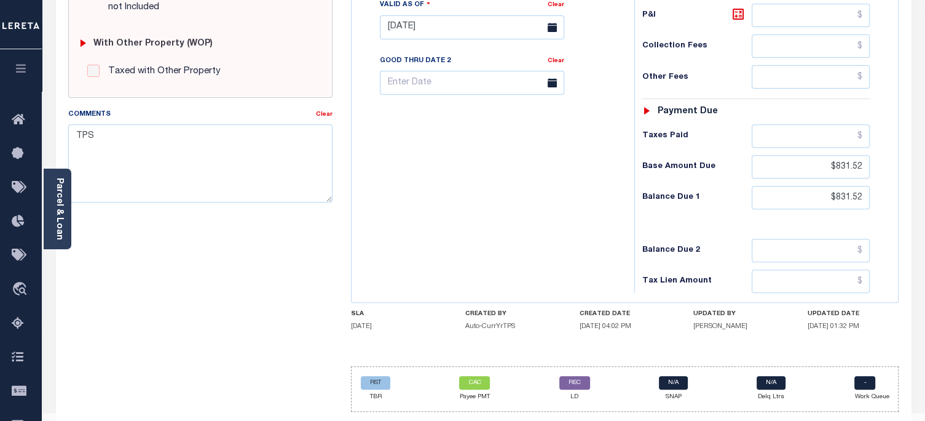
scroll to position [507, 0]
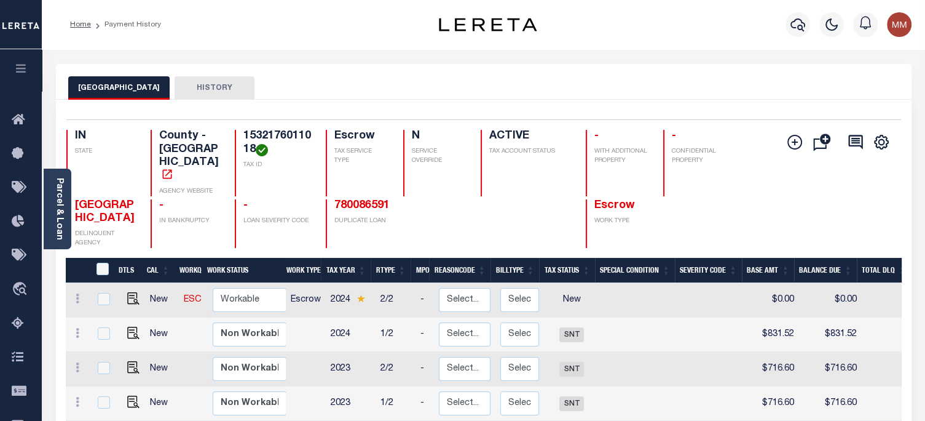
drag, startPoint x: 61, startPoint y: 208, endPoint x: 55, endPoint y: 207, distance: 6.9
click at [61, 208] on link "Parcel & Loan" at bounding box center [59, 209] width 9 height 62
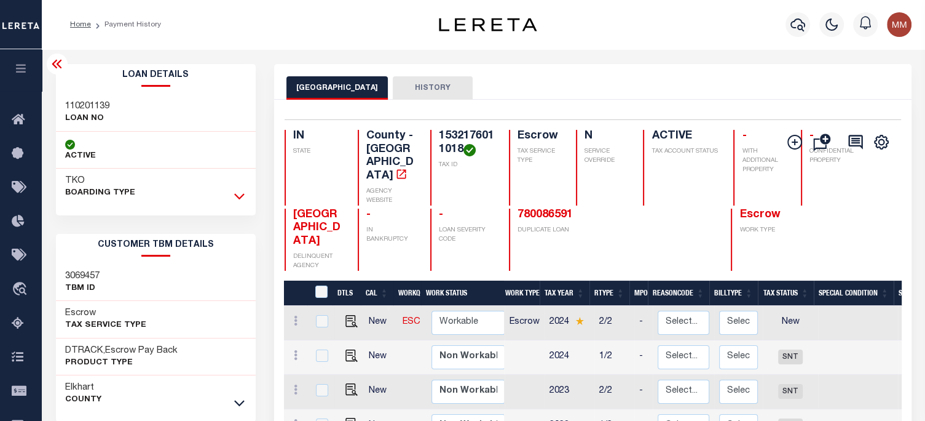
click at [242, 193] on icon at bounding box center [239, 195] width 10 height 13
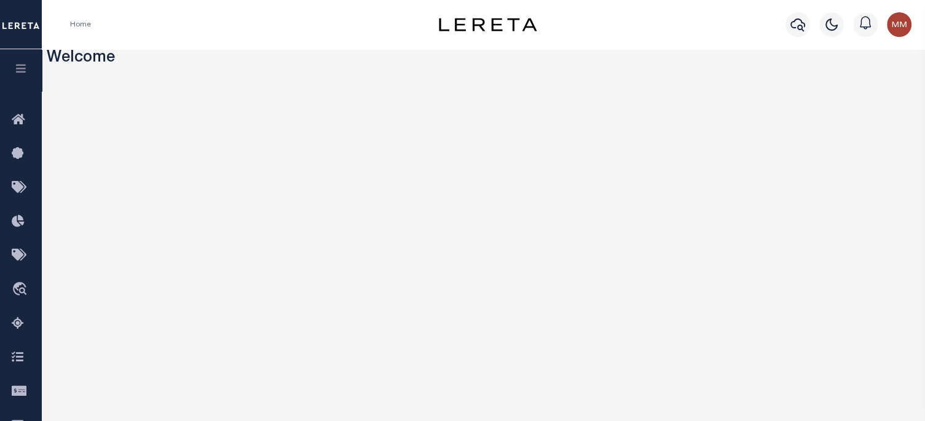
click at [15, 62] on button "button" at bounding box center [21, 70] width 42 height 42
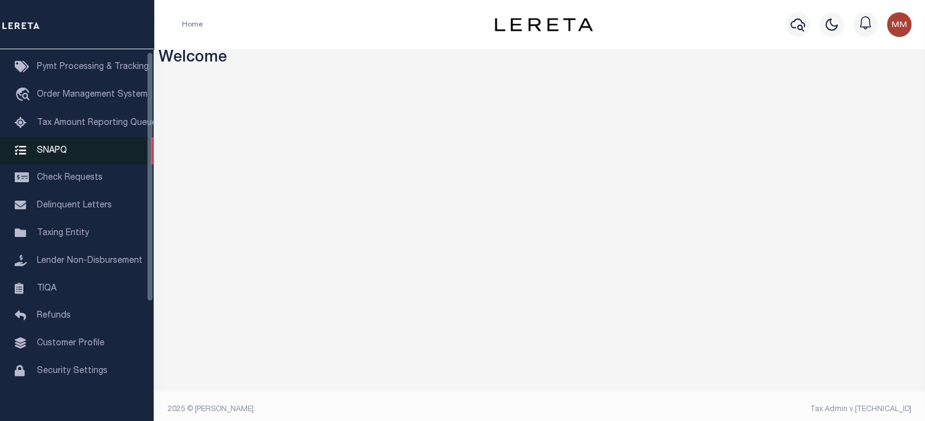
scroll to position [180, 0]
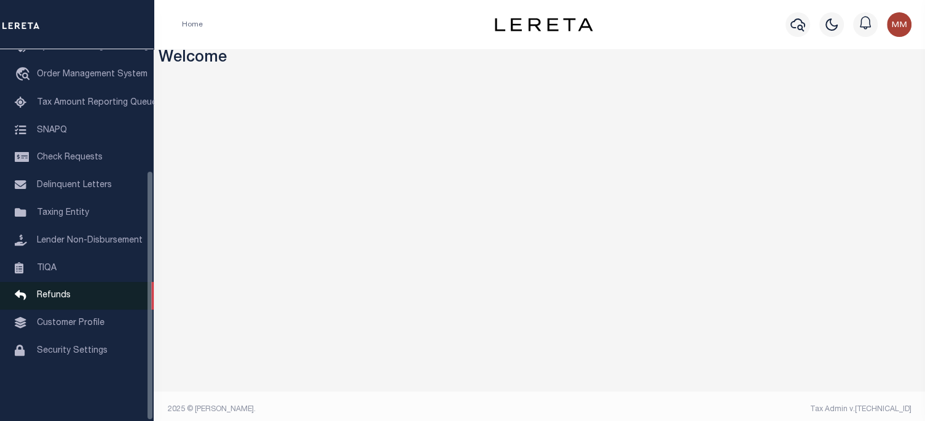
click at [52, 299] on span "Refunds" at bounding box center [54, 295] width 34 height 9
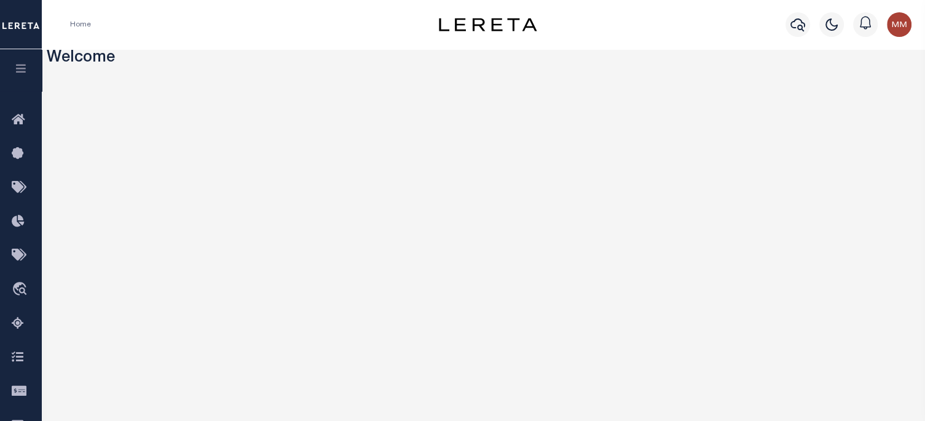
click at [22, 65] on icon "button" at bounding box center [21, 68] width 14 height 11
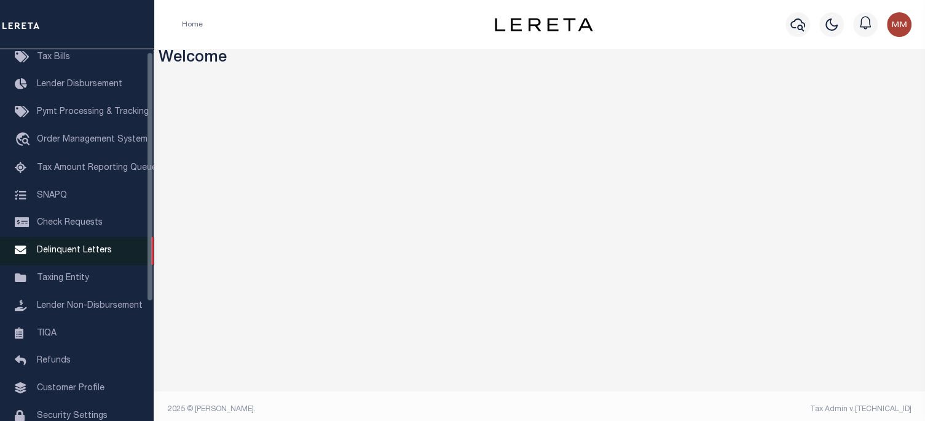
scroll to position [180, 0]
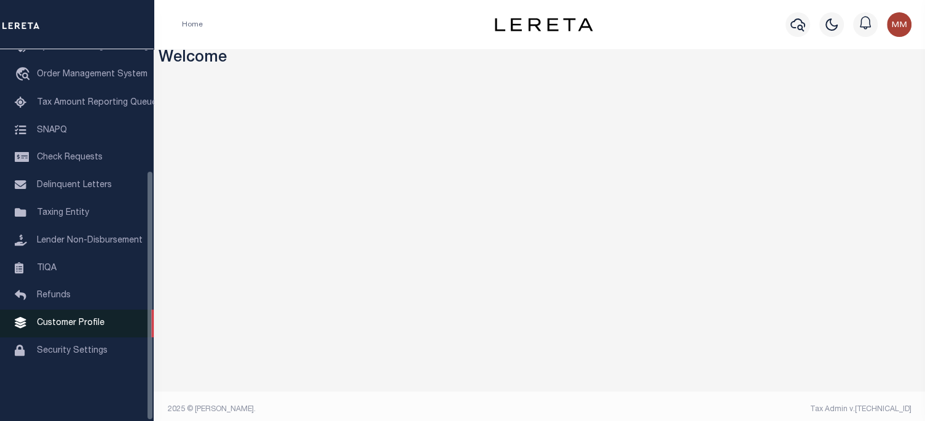
click at [57, 327] on span "Customer Profile" at bounding box center [71, 323] width 68 height 9
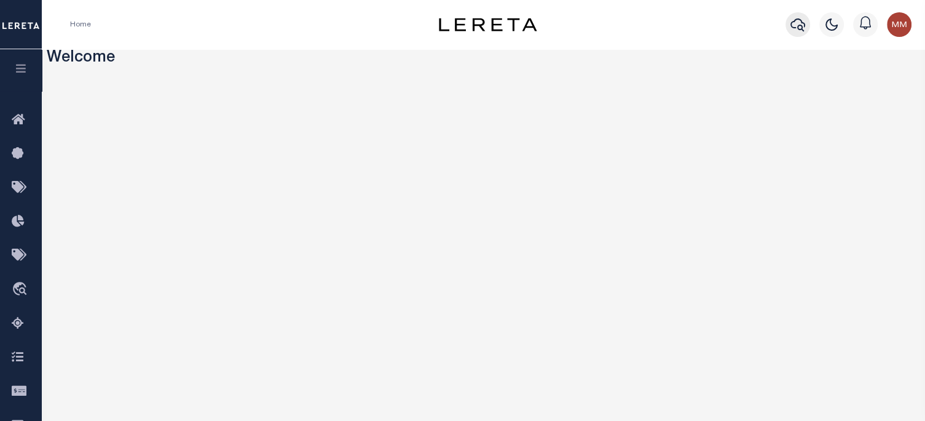
click at [795, 27] on icon "button" at bounding box center [798, 24] width 15 height 15
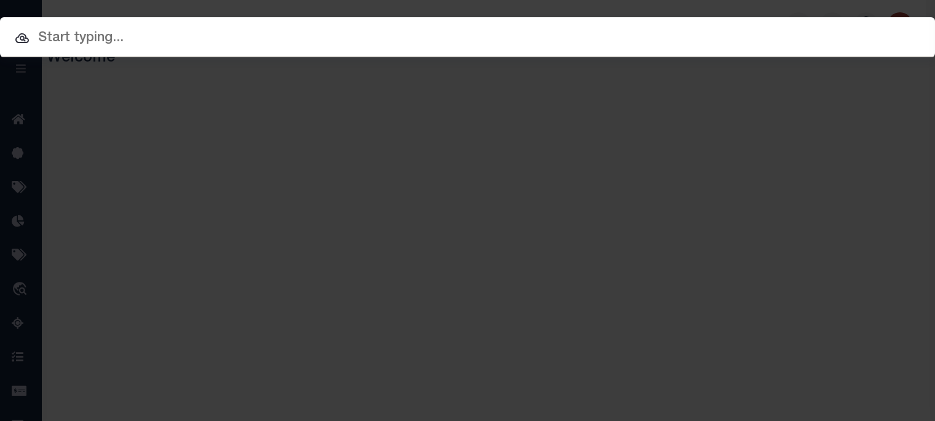
click at [411, 40] on input "text" at bounding box center [467, 39] width 935 height 22
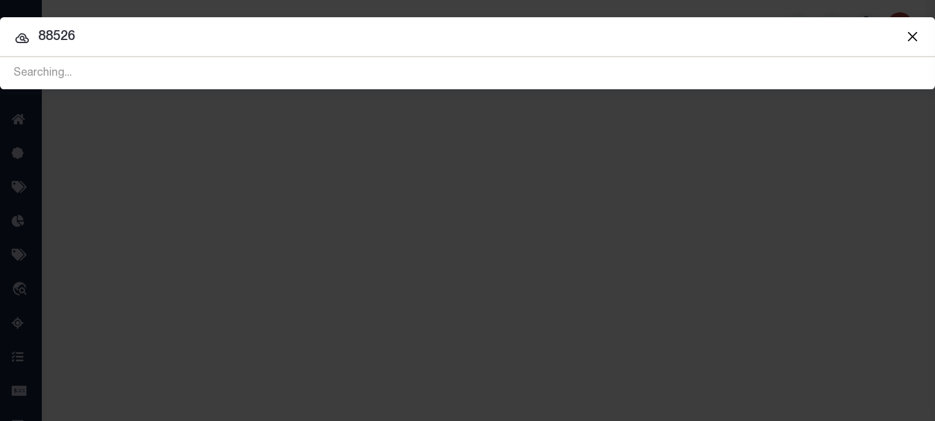
type input "88526"
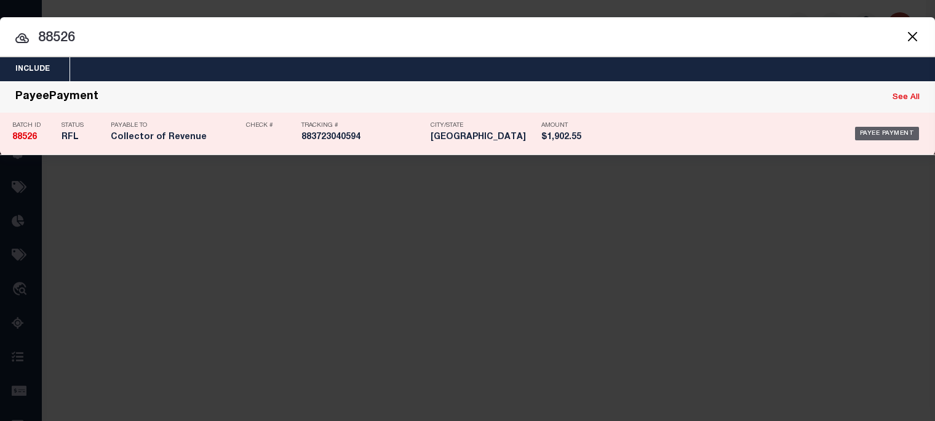
click at [898, 133] on div "Payee Payment" at bounding box center [887, 134] width 65 height 14
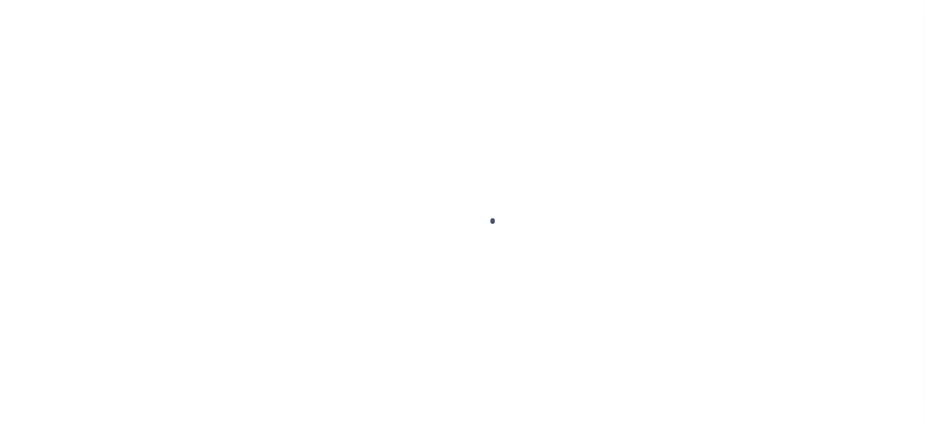
select select "RFL"
type input "[DATE]"
type input "$1,902.55"
select select "[PERSON_NAME]"
checkbox input "true"
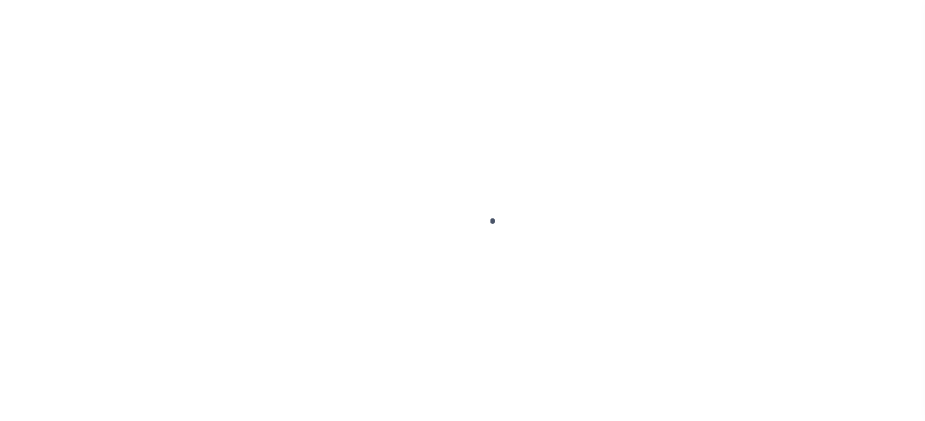
checkbox input "true"
select select "FDX"
type input "[DATE]"
type input "$9.65"
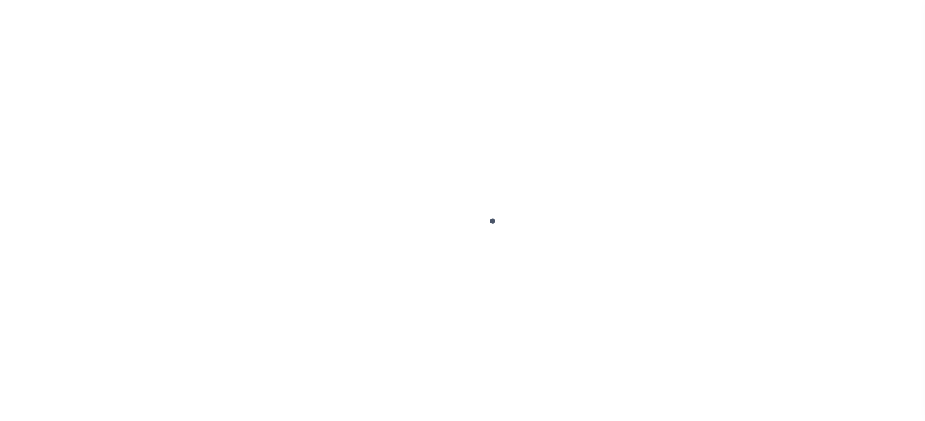
type input "883723040594"
type input "[PERSON_NAME]"
type input "[DATE]"
type input "N"
type input "316A-231601523"
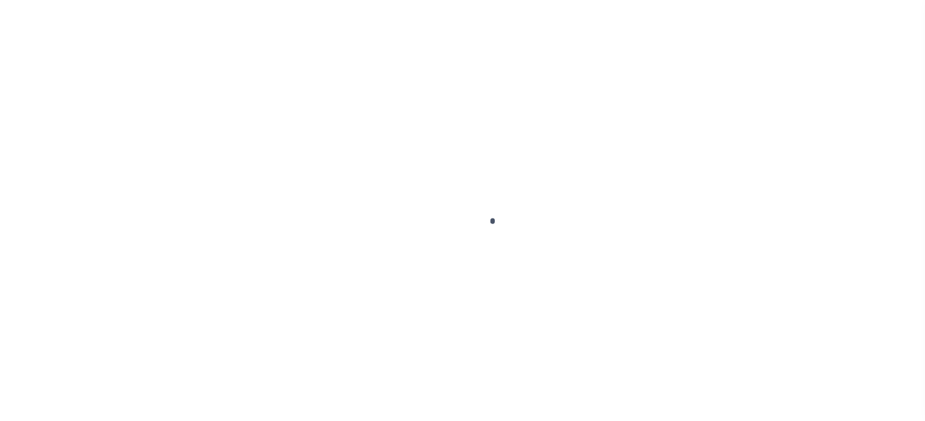
radio input "true"
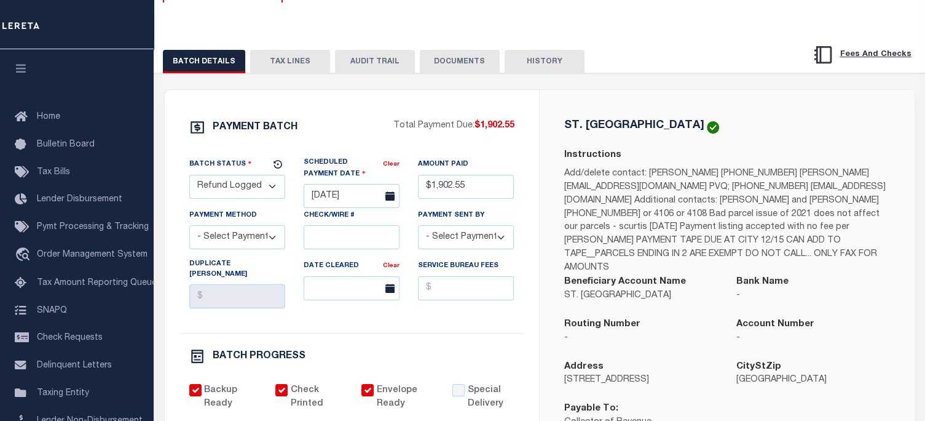
scroll to position [184, 0]
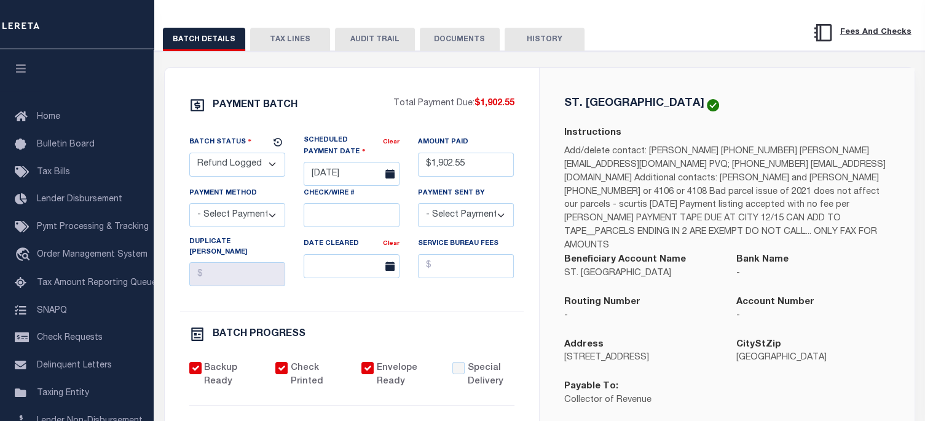
drag, startPoint x: 261, startPoint y: 42, endPoint x: 326, endPoint y: 52, distance: 65.3
click at [262, 42] on button "TAX LINES" at bounding box center [290, 39] width 80 height 23
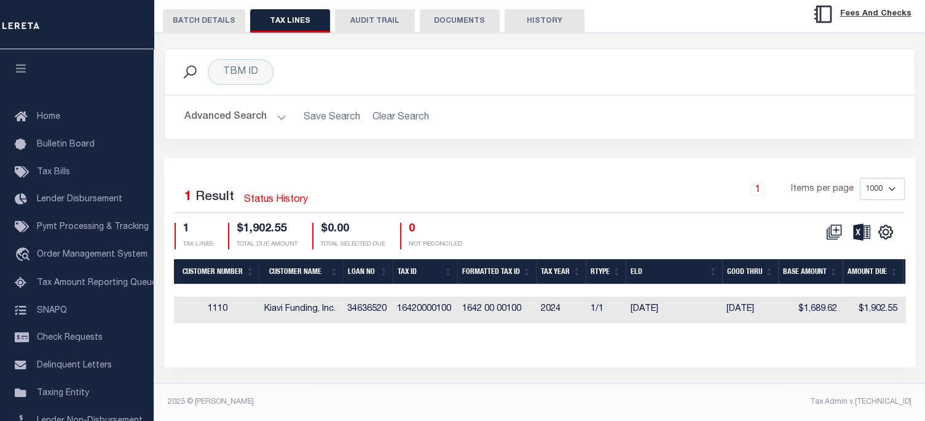
scroll to position [0, 564]
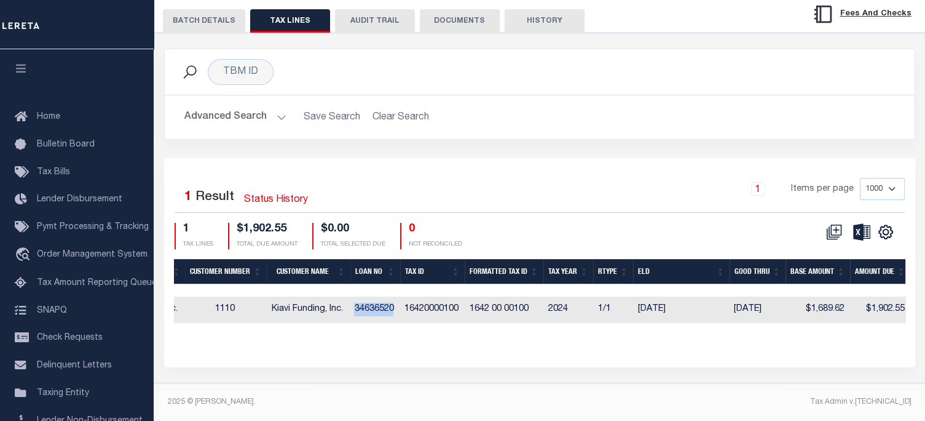
drag, startPoint x: 357, startPoint y: 301, endPoint x: 398, endPoint y: 302, distance: 41.8
click at [398, 302] on td "34636520" at bounding box center [374, 309] width 50 height 26
checkbox input "true"
copy td "34636520"
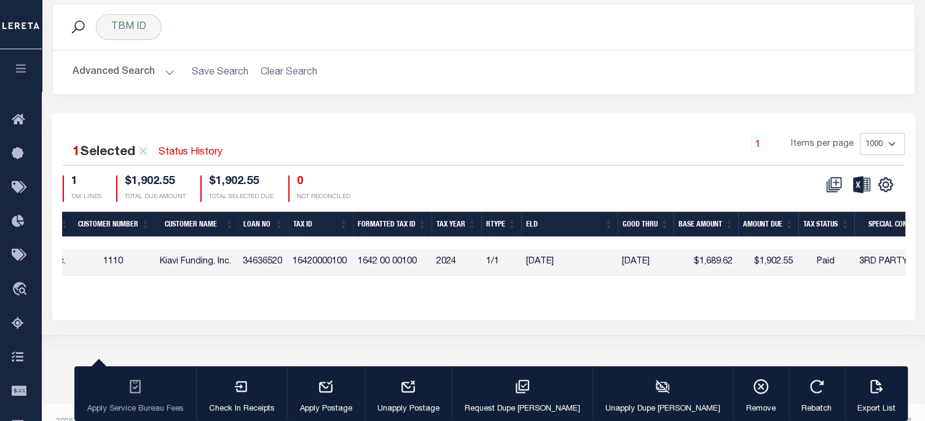
click at [355, 295] on div "Tax Line ID Payment History 3rd Party Queue Document Client Number Client Name …" at bounding box center [484, 254] width 844 height 84
drag, startPoint x: 296, startPoint y: 299, endPoint x: 349, endPoint y: 298, distance: 52.9
click at [349, 275] on td "16420000100" at bounding box center [319, 262] width 65 height 26
checkbox input "false"
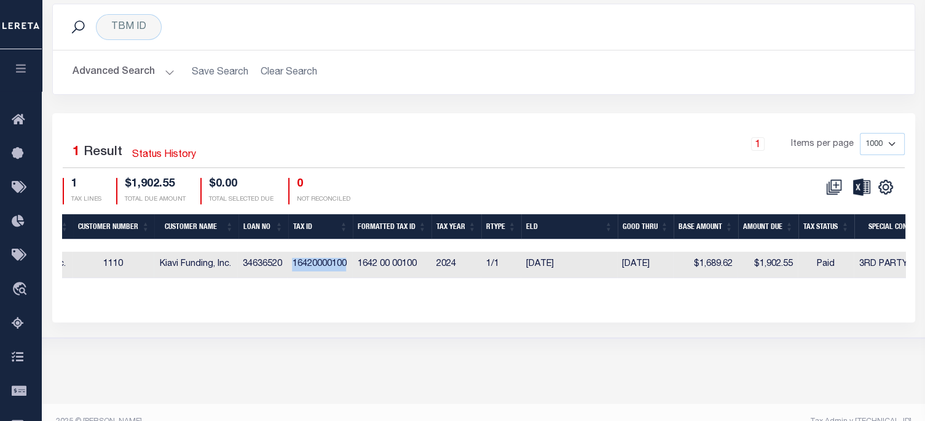
copy td "16420000100"
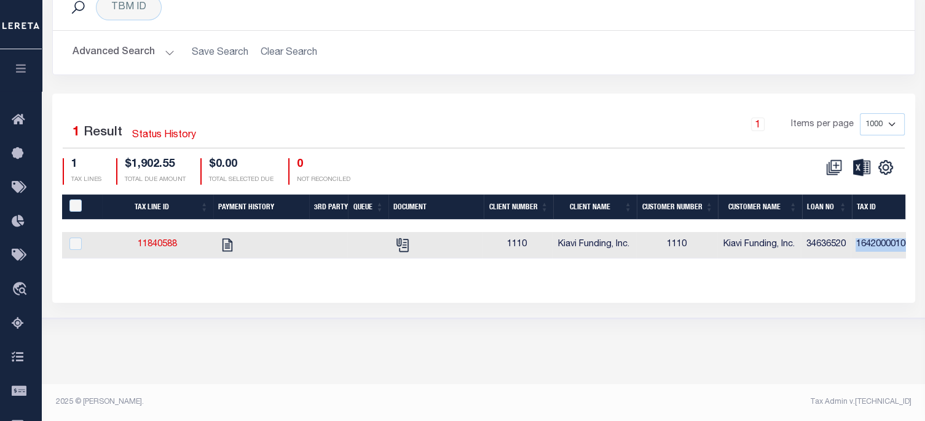
scroll to position [0, 0]
